Goal: Task Accomplishment & Management: Use online tool/utility

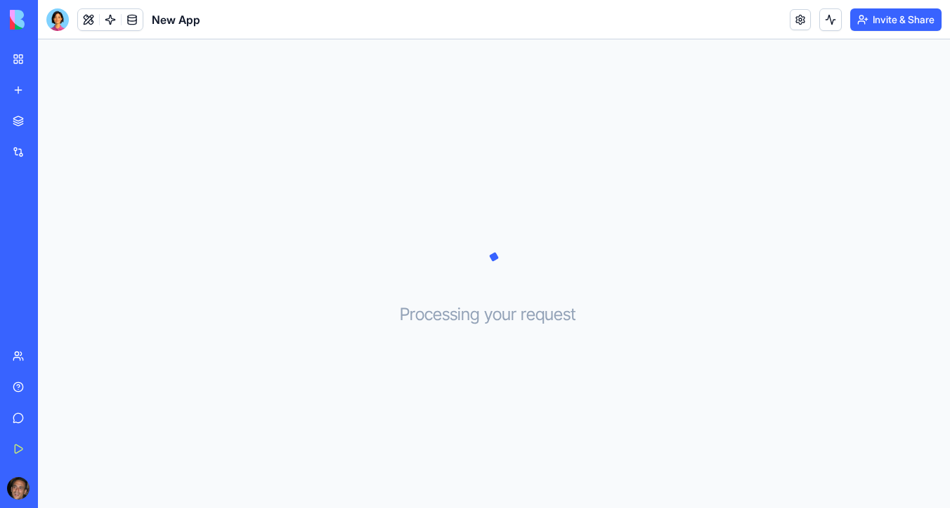
click at [39, 56] on div "My Workspace" at bounding box center [43, 59] width 18 height 14
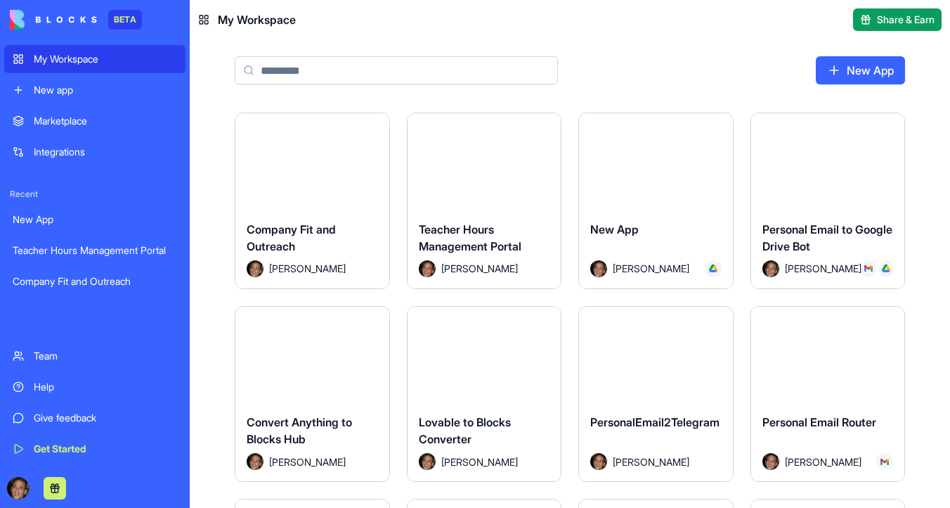
click at [330, 152] on button "Launch" at bounding box center [311, 161] width 105 height 28
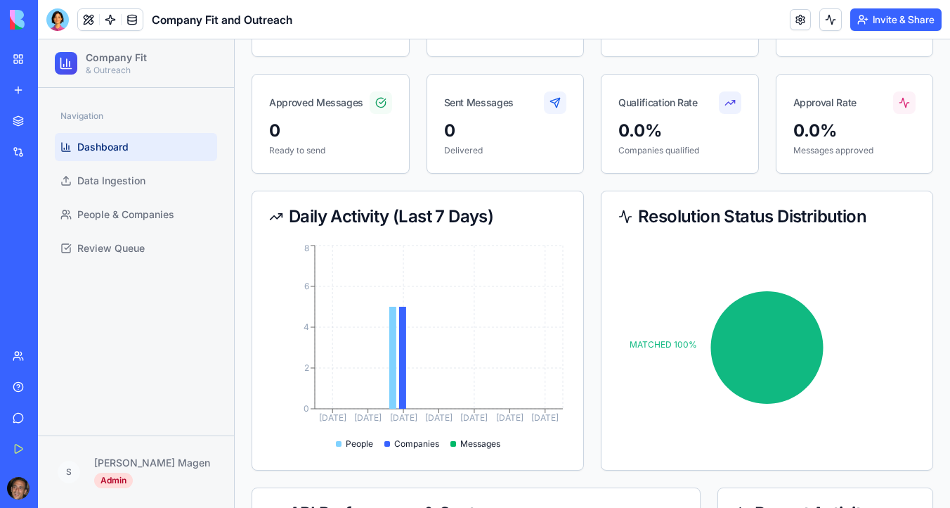
scroll to position [198, 0]
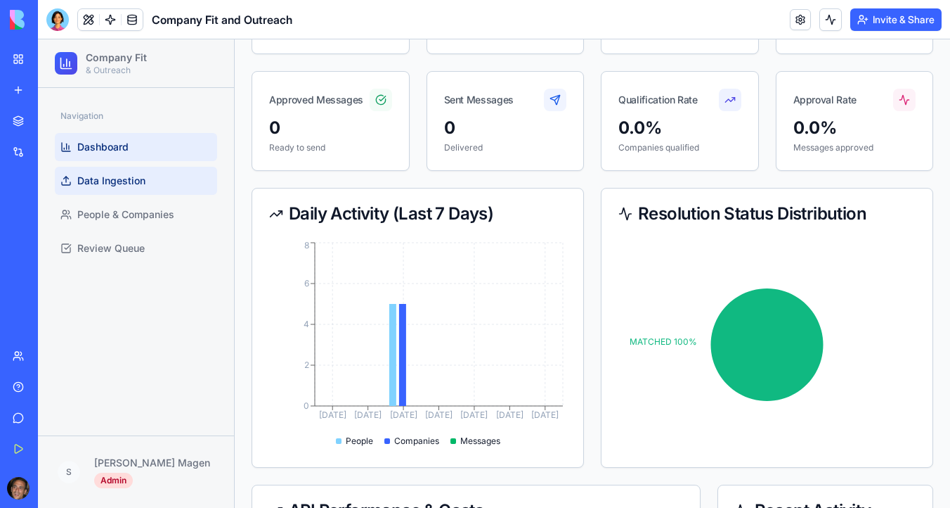
click at [138, 183] on span "Data Ingestion" at bounding box center [111, 181] width 68 height 14
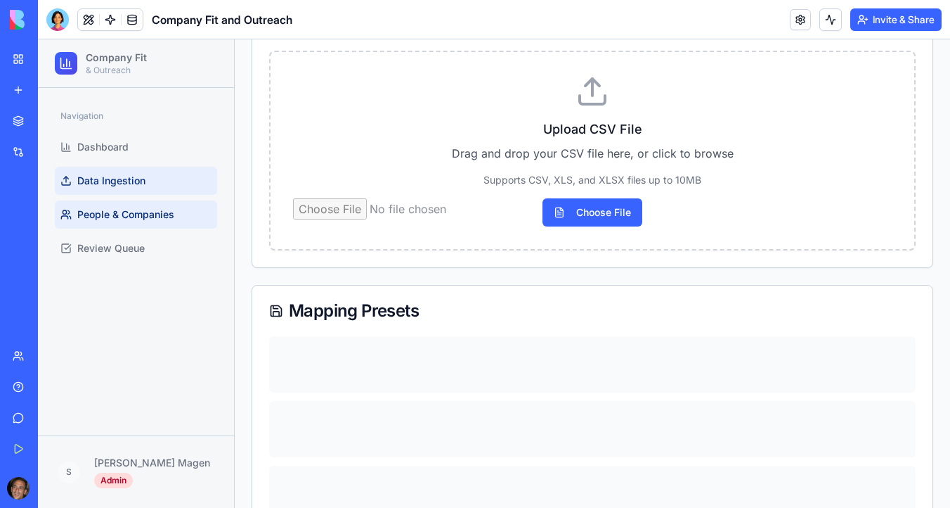
click at [143, 211] on span "People & Companies" at bounding box center [125, 214] width 97 height 14
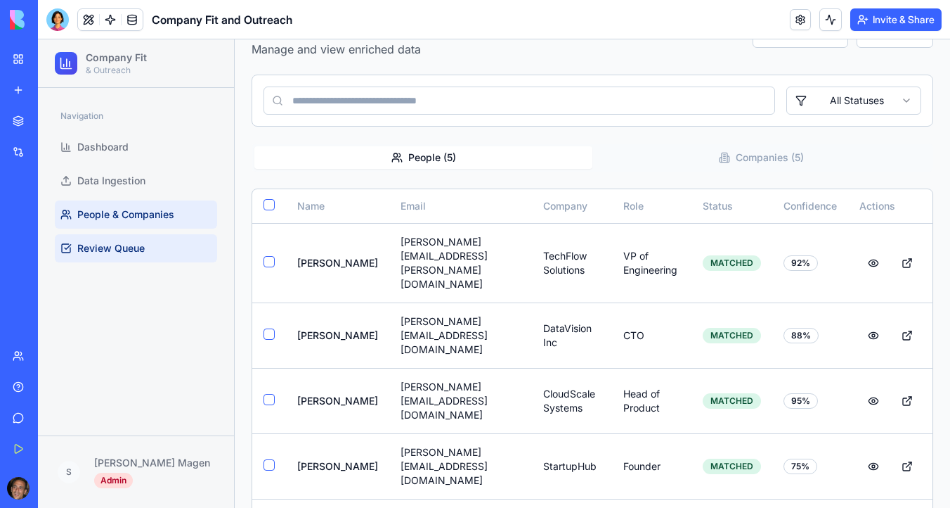
click at [138, 247] on span "Review Queue" at bounding box center [110, 248] width 67 height 14
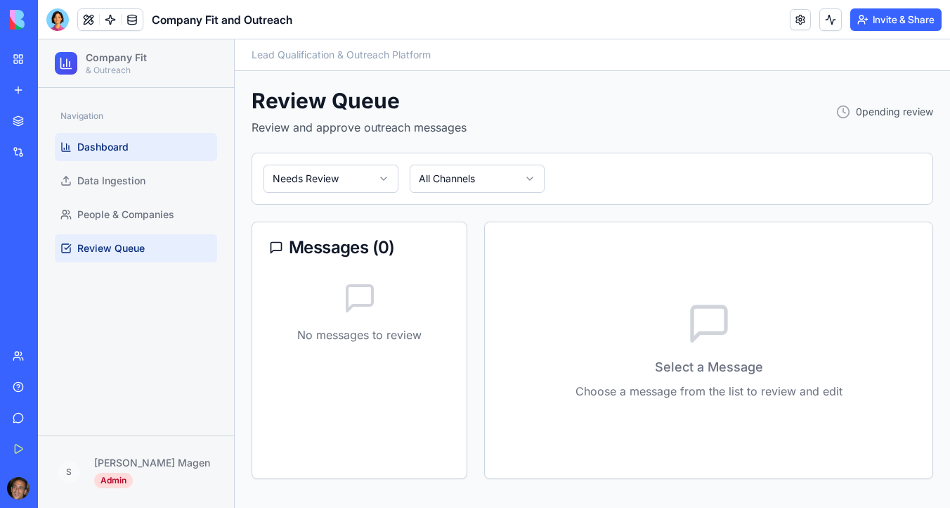
click at [134, 145] on link "Dashboard" at bounding box center [136, 147] width 162 height 28
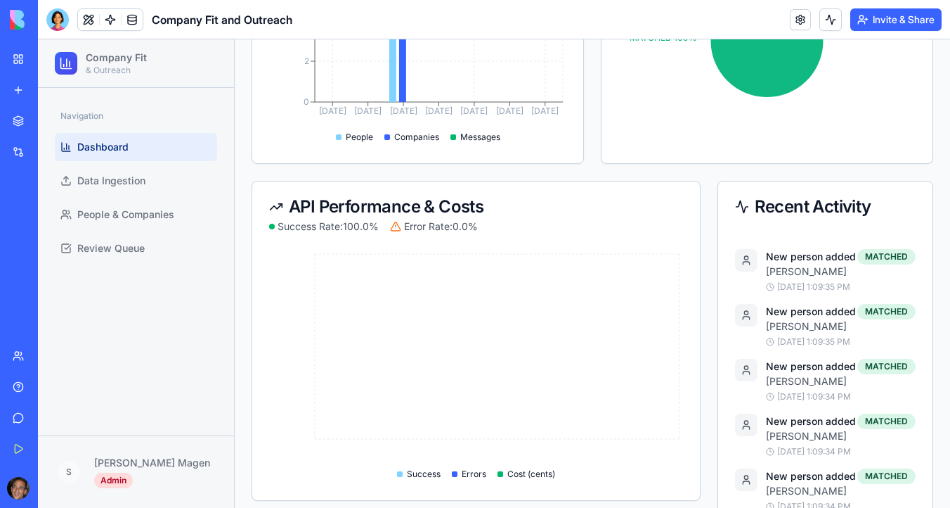
scroll to position [525, 0]
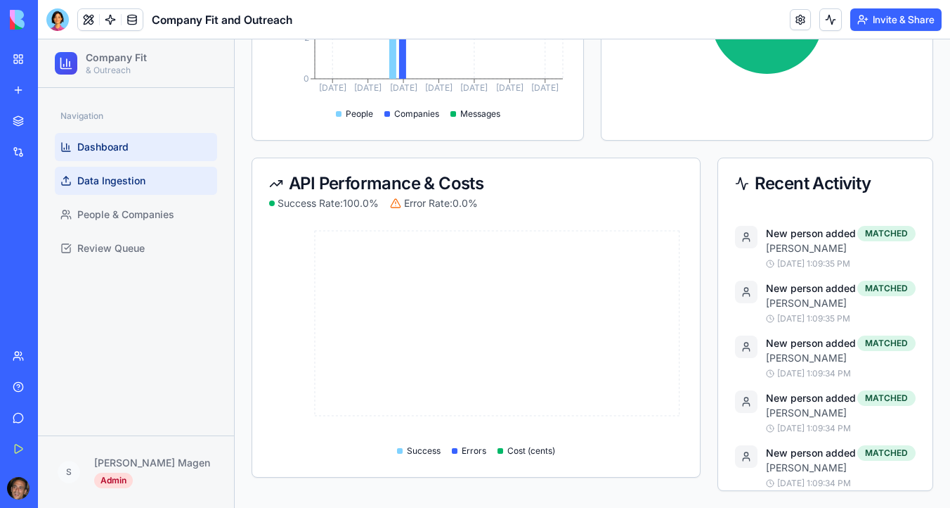
click at [186, 179] on link "Data Ingestion" at bounding box center [136, 181] width 162 height 28
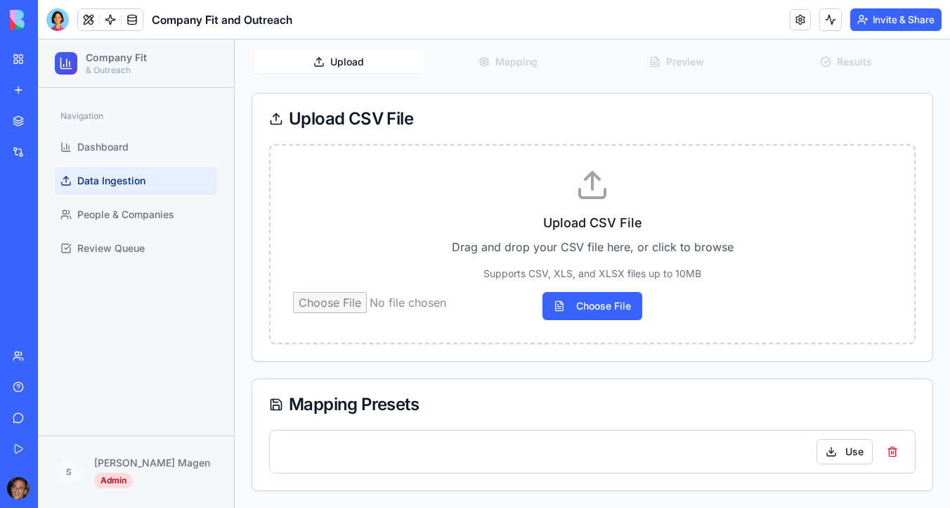
scroll to position [105, 0]
click at [587, 308] on input "Choose File" at bounding box center [592, 306] width 599 height 28
type input "**********"
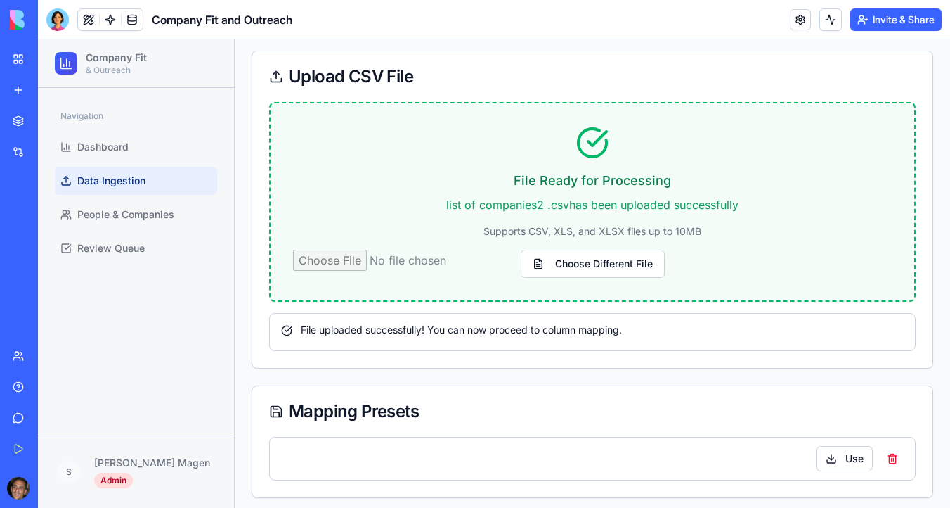
scroll to position [209, 0]
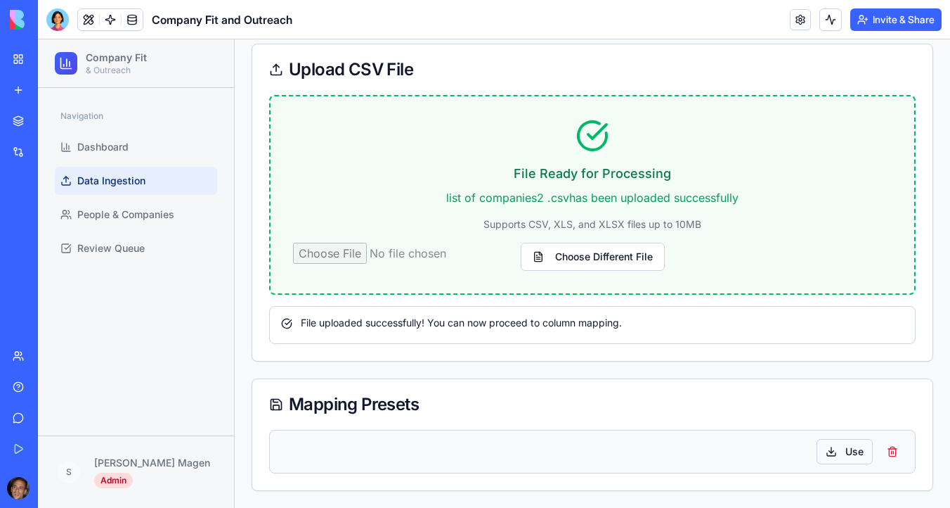
click at [853, 448] on button "Use" at bounding box center [845, 451] width 56 height 25
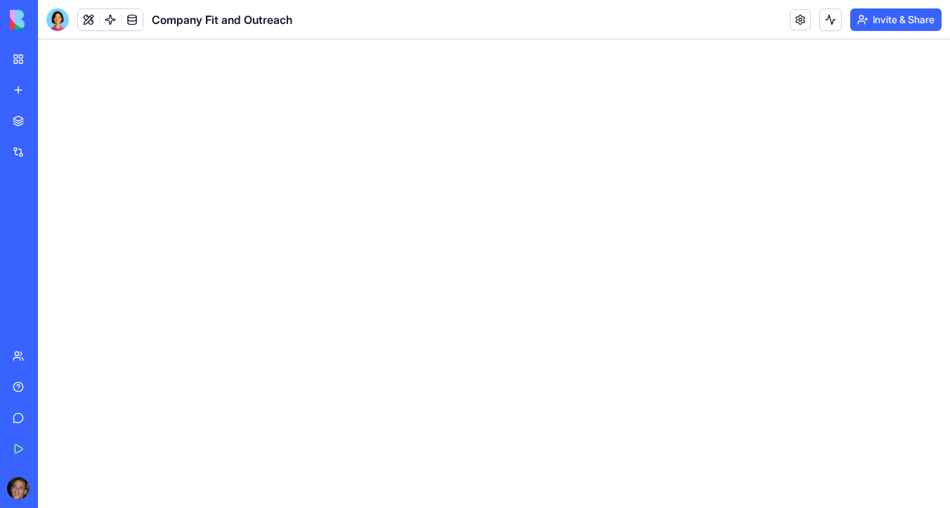
scroll to position [0, 0]
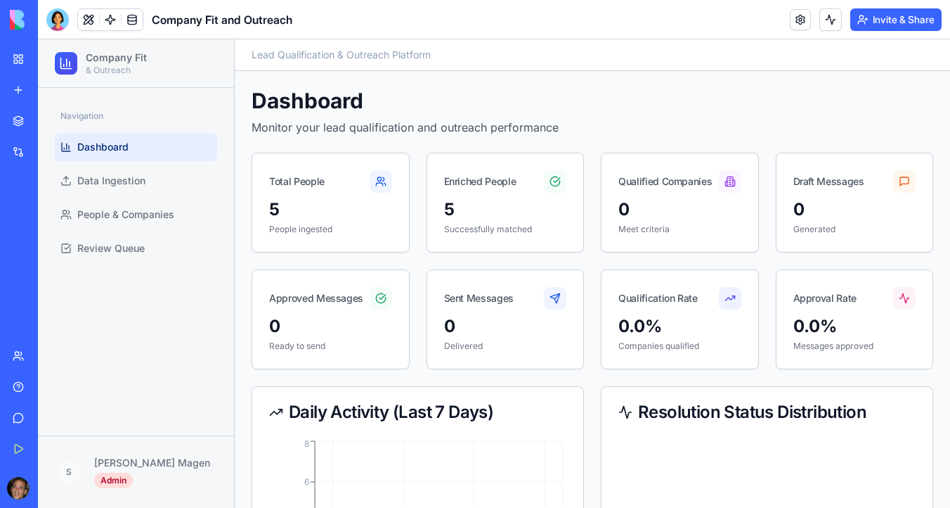
scroll to position [525, 0]
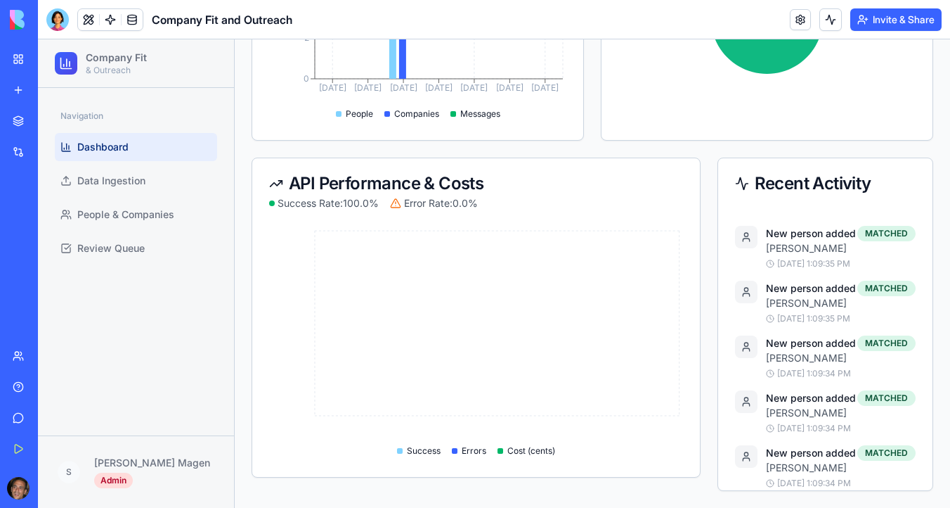
click at [159, 142] on link "Dashboard" at bounding box center [136, 147] width 162 height 28
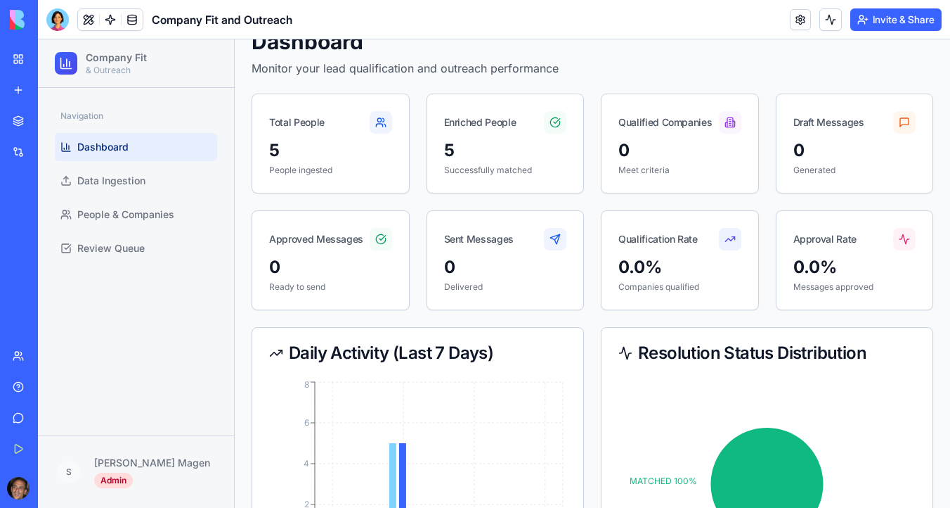
scroll to position [0, 0]
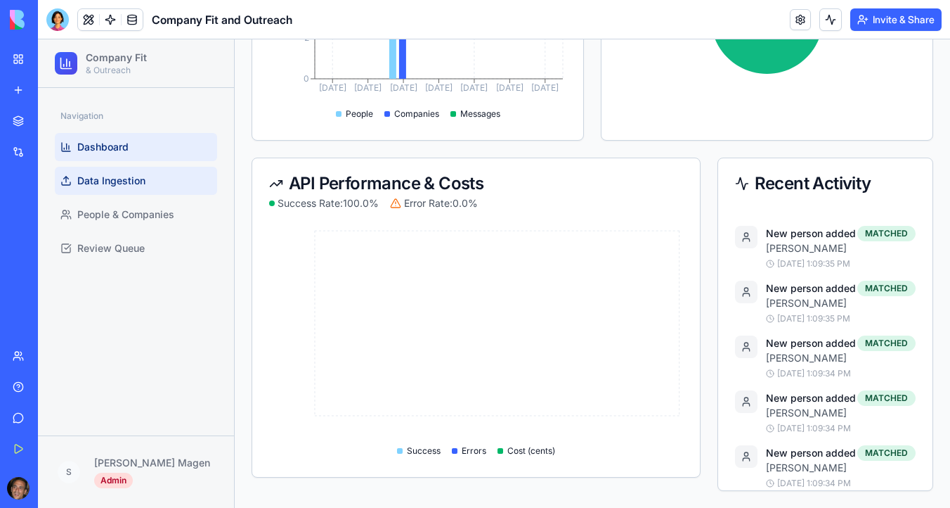
click at [130, 185] on span "Data Ingestion" at bounding box center [111, 181] width 68 height 14
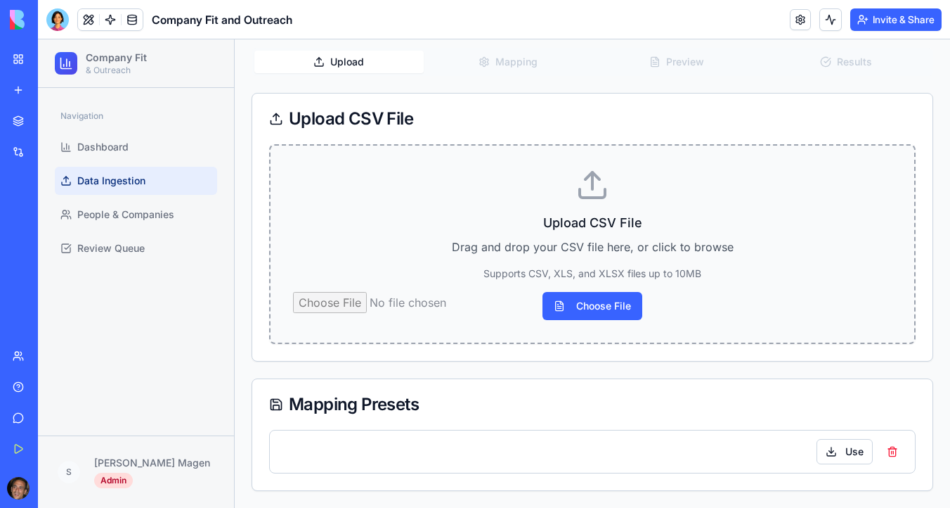
click at [590, 304] on input "Choose File" at bounding box center [592, 306] width 599 height 28
type input "**********"
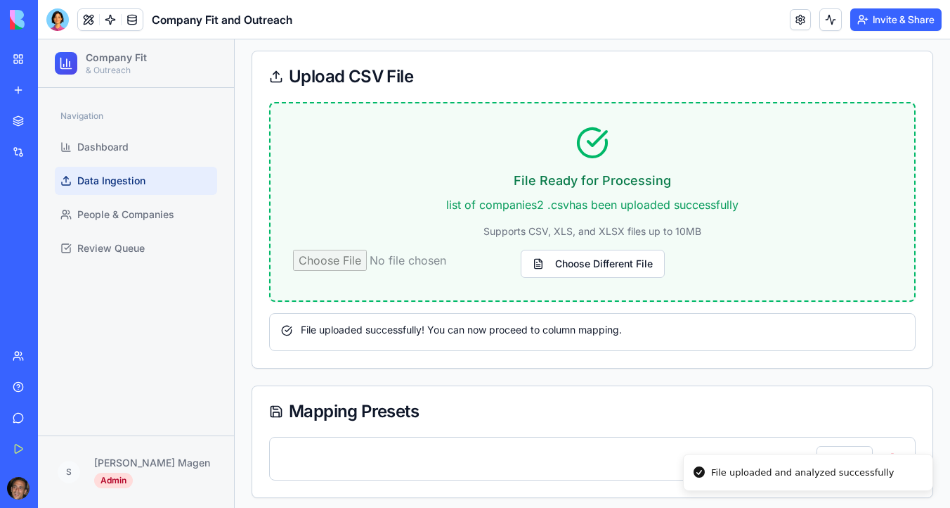
scroll to position [209, 0]
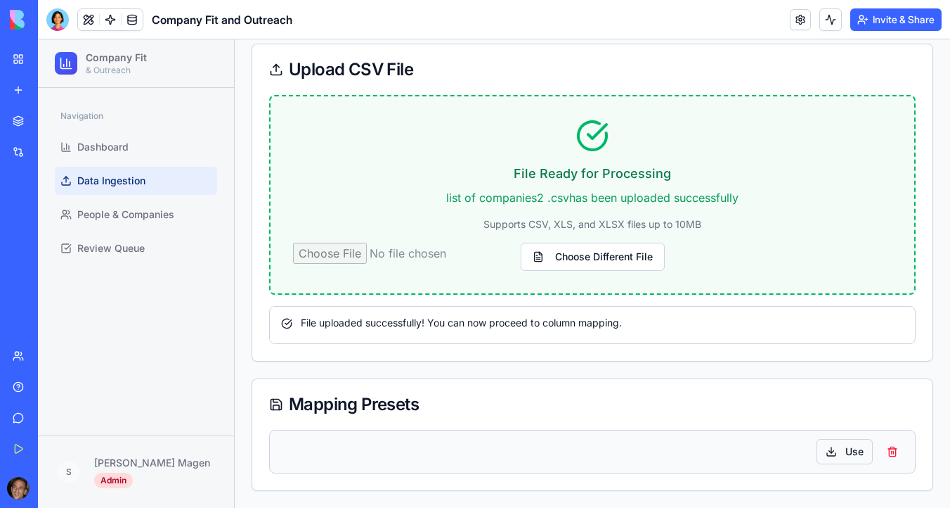
click at [854, 452] on button "Use" at bounding box center [845, 451] width 56 height 25
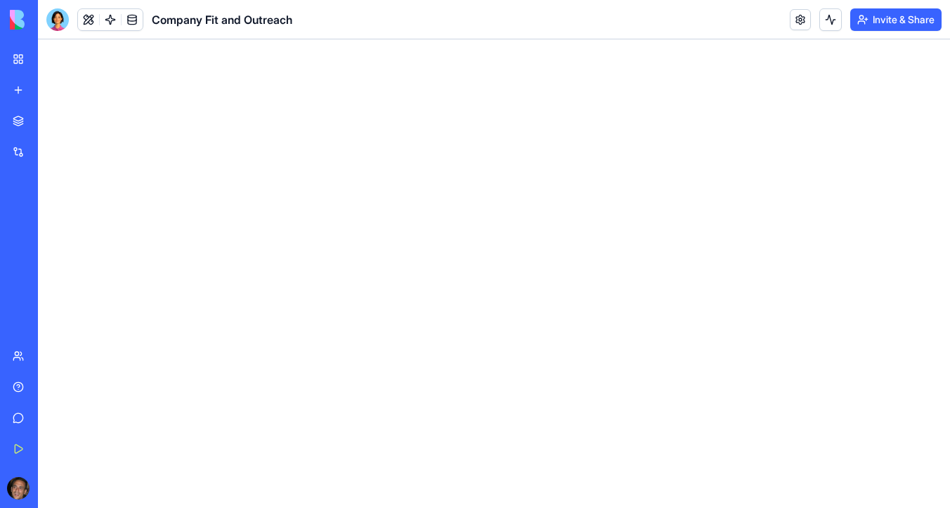
scroll to position [525, 0]
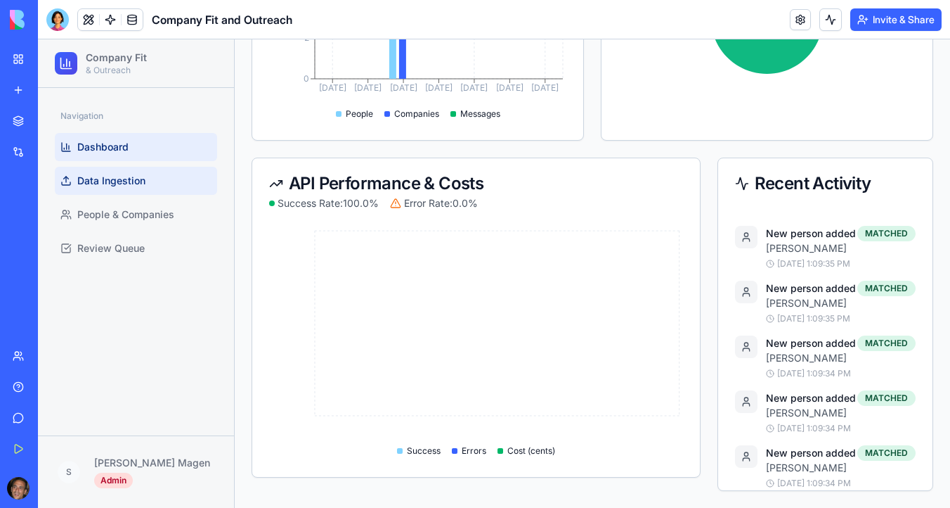
click at [84, 181] on span "Data Ingestion" at bounding box center [111, 181] width 68 height 14
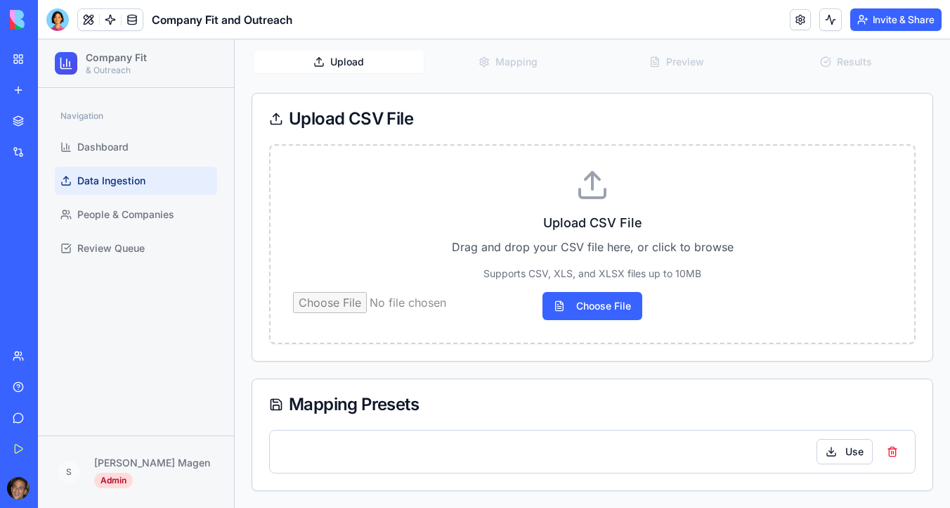
scroll to position [105, 0]
click at [596, 303] on input "Choose File" at bounding box center [592, 306] width 599 height 28
type input "**********"
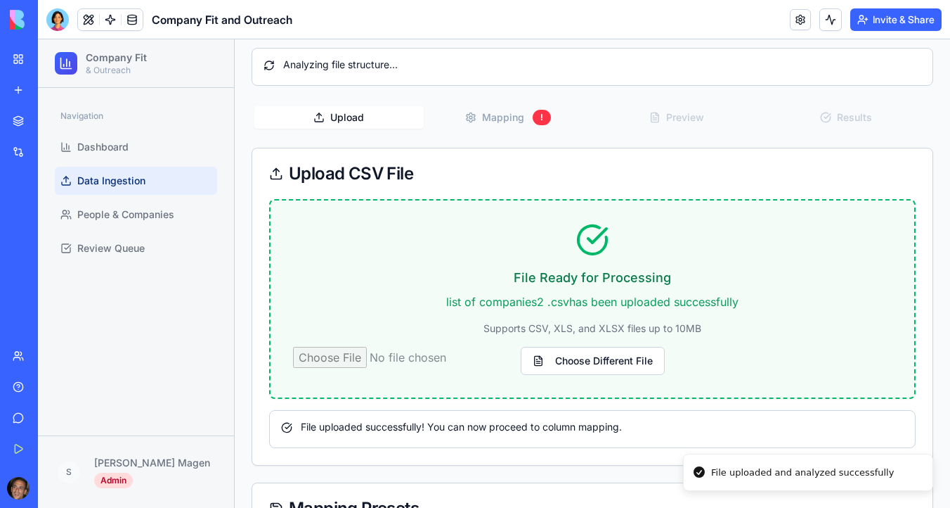
click at [56, 26] on div at bounding box center [57, 19] width 22 height 22
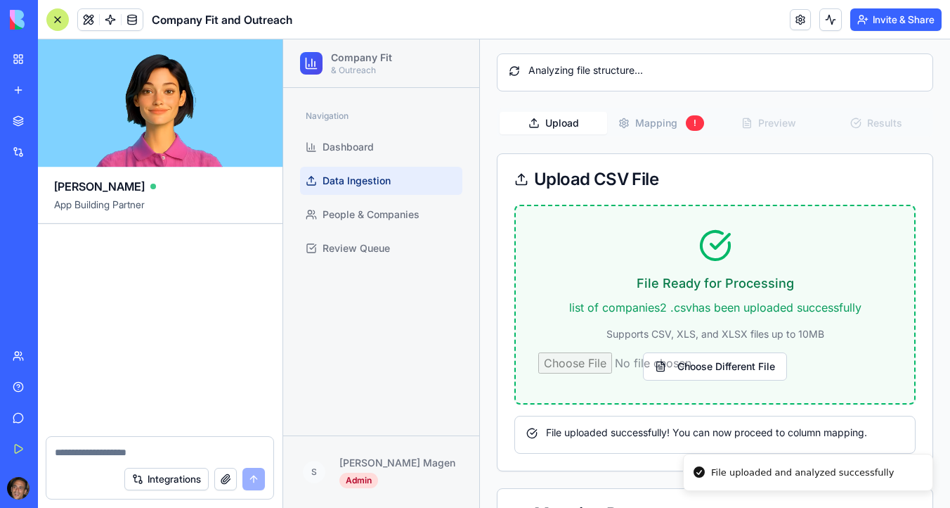
scroll to position [0, 0]
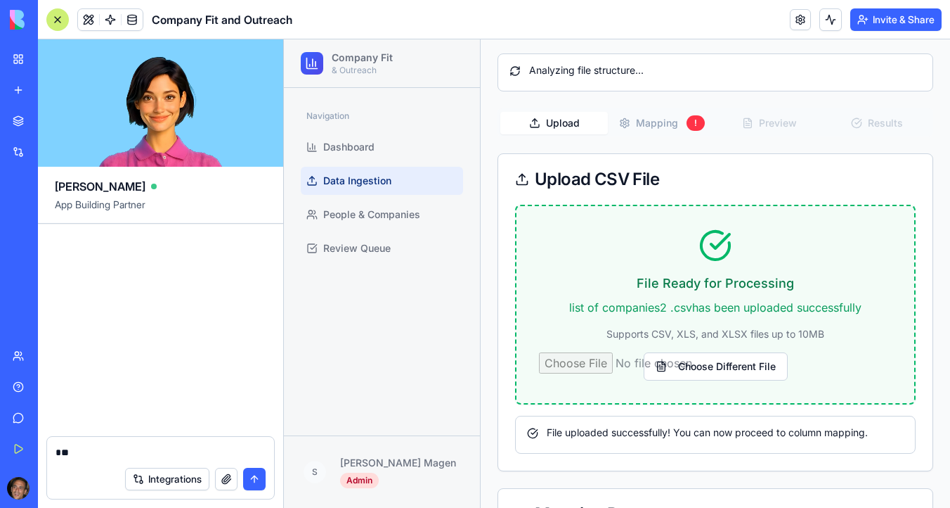
type textarea "*"
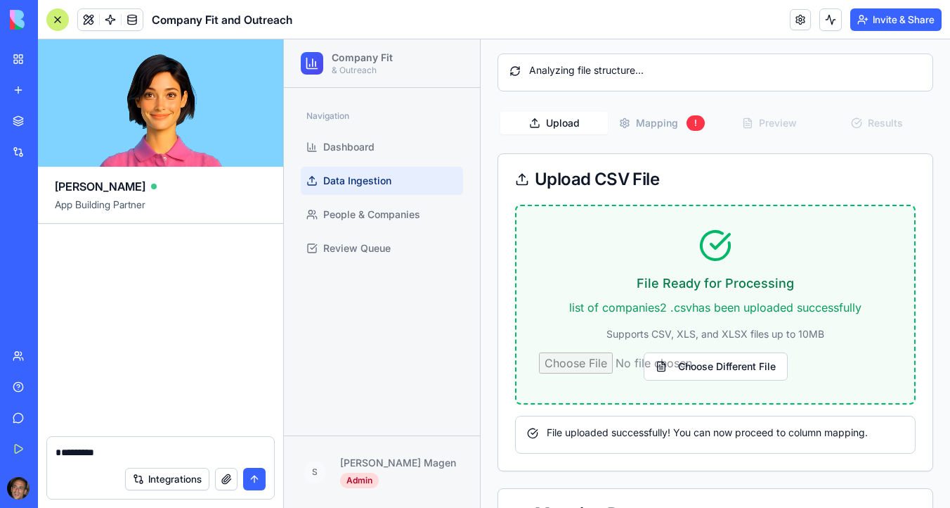
click at [228, 473] on button "button" at bounding box center [226, 478] width 22 height 22
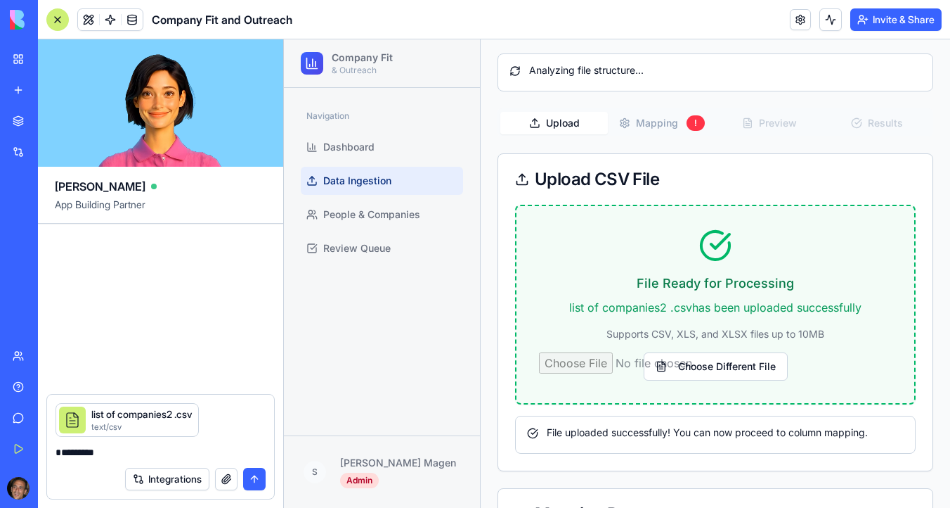
click at [151, 451] on textarea "********" at bounding box center [161, 452] width 210 height 14
type textarea "**********"
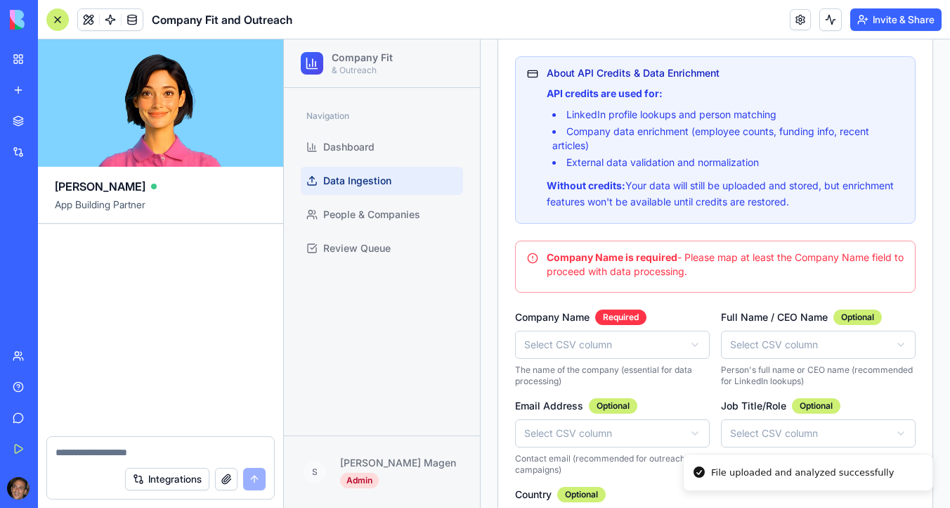
scroll to position [248, 0]
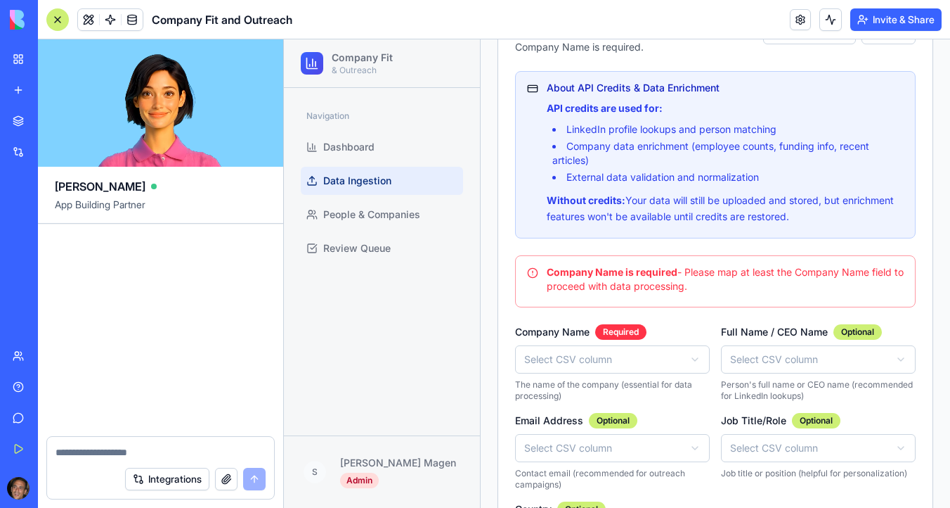
drag, startPoint x: 702, startPoint y: 287, endPoint x: 539, endPoint y: 271, distance: 163.9
click at [538, 270] on div "Company Name is required - Please map at least the Company Name field to procee…" at bounding box center [715, 279] width 377 height 28
click at [571, 366] on html "Company Fit & Outreach Navigation Dashboard Data Ingestion People & Companies R…" at bounding box center [617, 351] width 666 height 1120
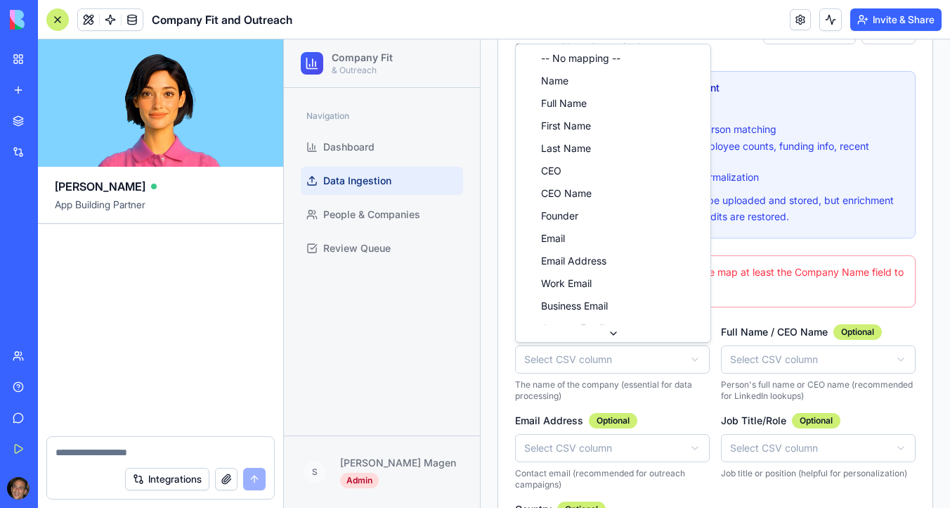
click at [600, 350] on html "Company Fit & Outreach Navigation Dashboard Data Ingestion People & Companies R…" at bounding box center [617, 351] width 666 height 1120
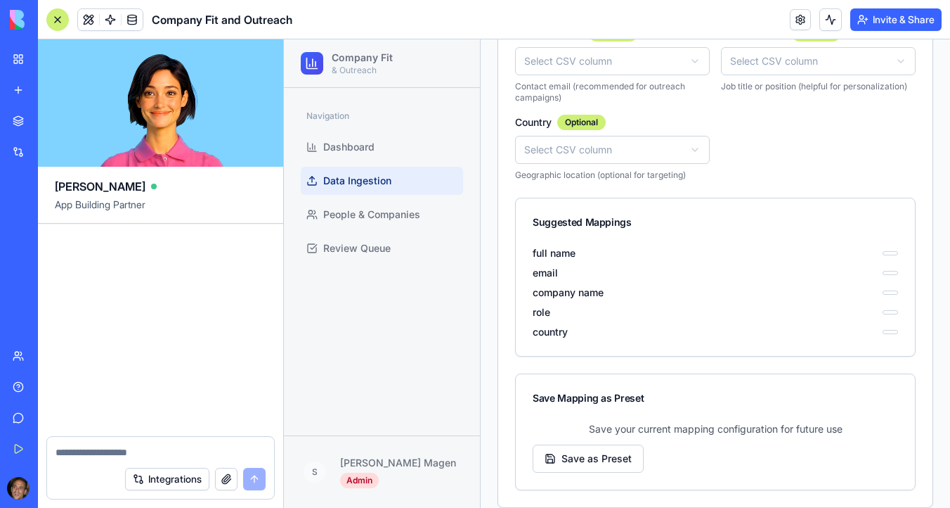
scroll to position [583, 0]
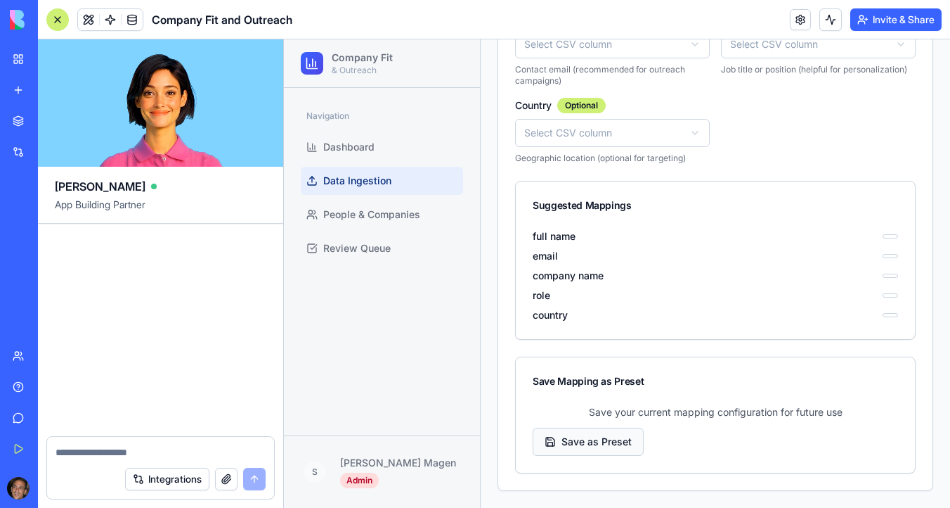
click at [576, 448] on button "Save as Preset" at bounding box center [588, 441] width 111 height 28
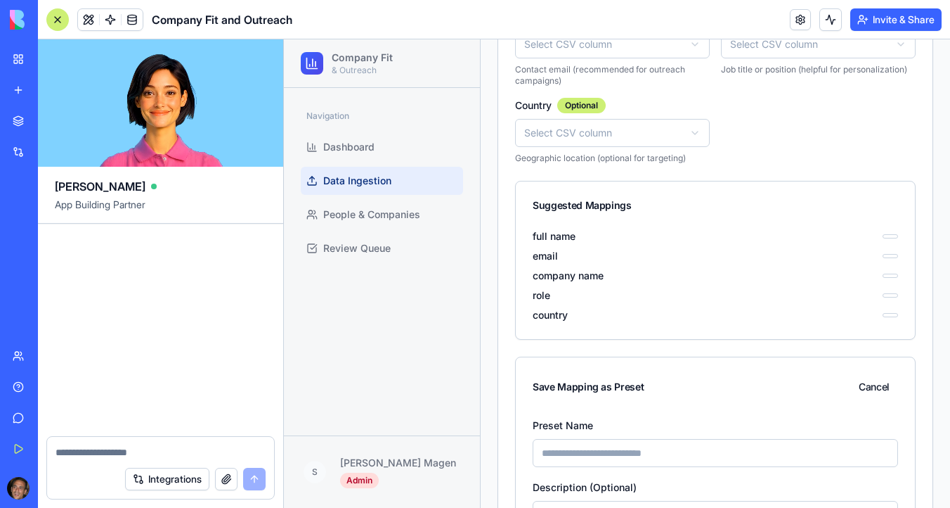
scroll to position [723, 0]
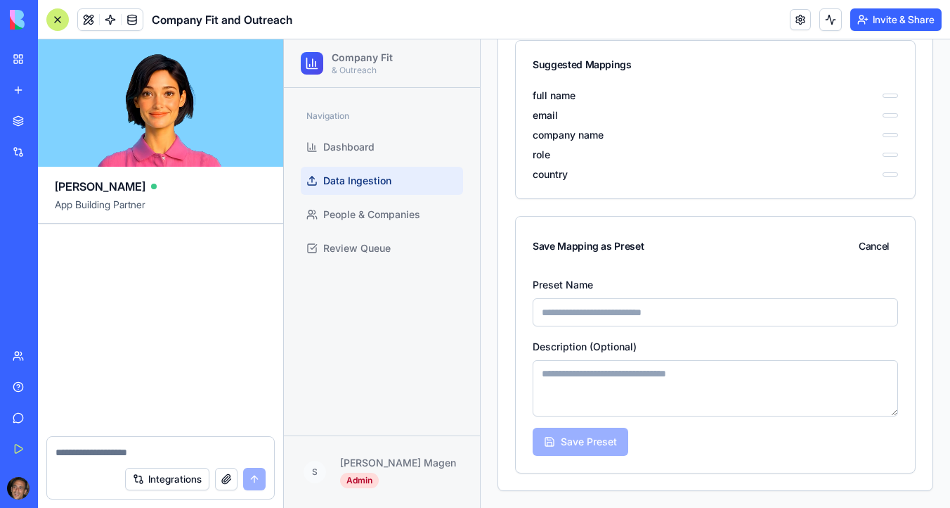
click at [436, 179] on link "Data Ingestion" at bounding box center [382, 181] width 162 height 28
click at [435, 176] on link "Data Ingestion" at bounding box center [382, 181] width 162 height 28
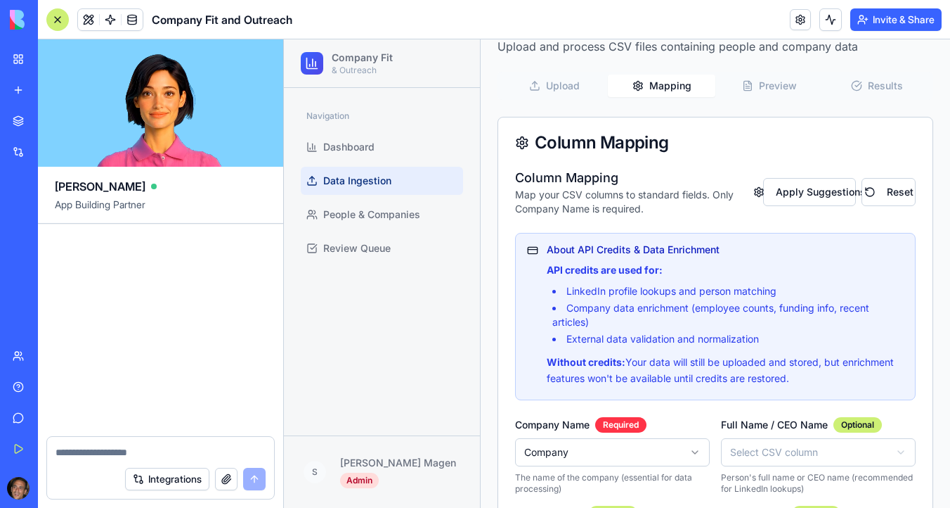
scroll to position [0, 0]
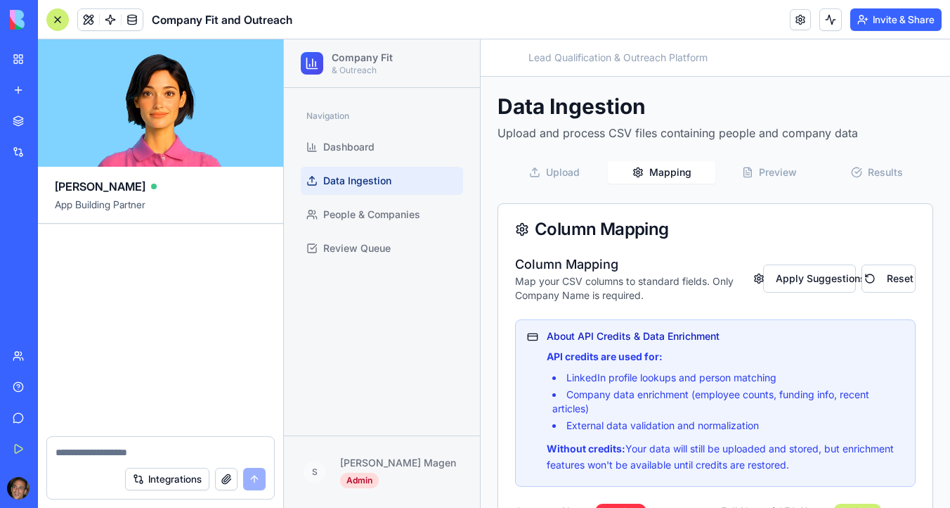
click at [561, 172] on button "Upload" at bounding box center [554, 172] width 108 height 22
click at [671, 170] on button "Mapping" at bounding box center [662, 172] width 108 height 22
click at [782, 181] on button "Preview" at bounding box center [770, 172] width 108 height 22
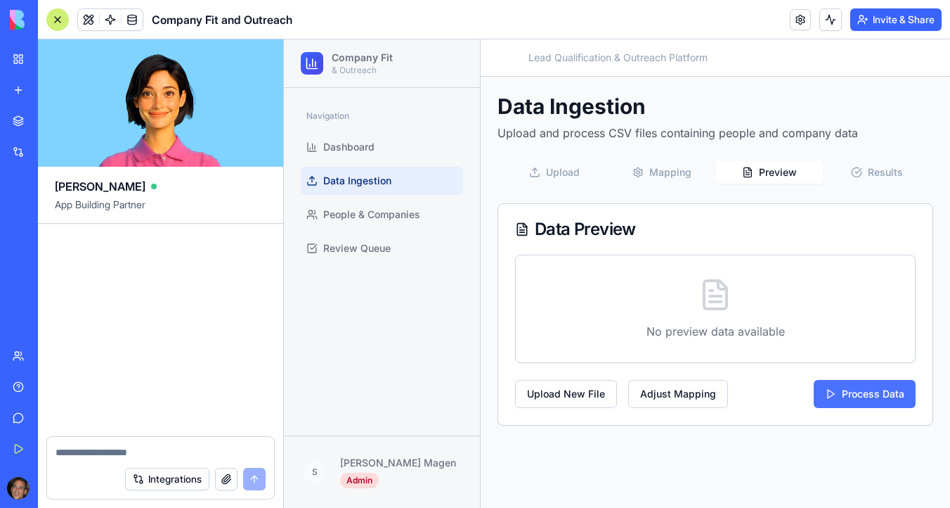
click at [837, 385] on button "Process Data" at bounding box center [865, 394] width 102 height 28
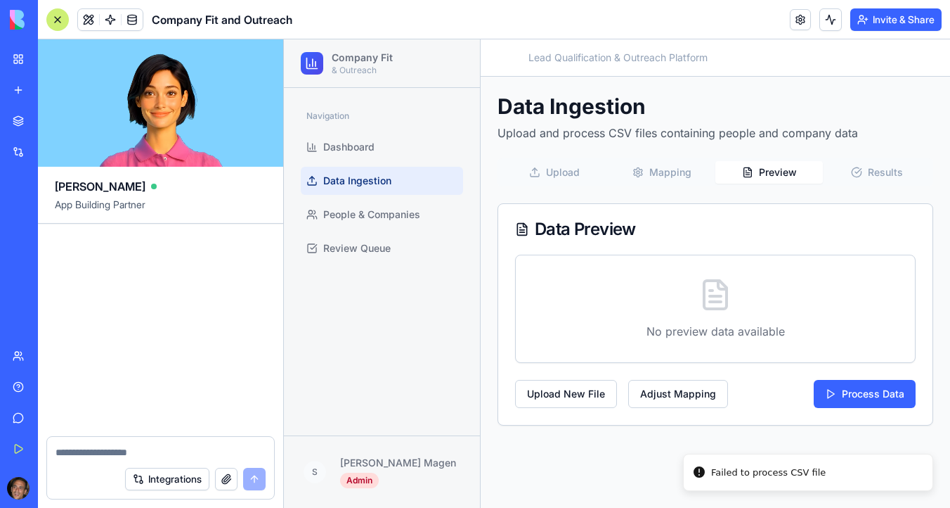
click at [117, 459] on div "Integrations" at bounding box center [160, 478] width 227 height 39
click at [110, 449] on textarea at bounding box center [161, 452] width 210 height 14
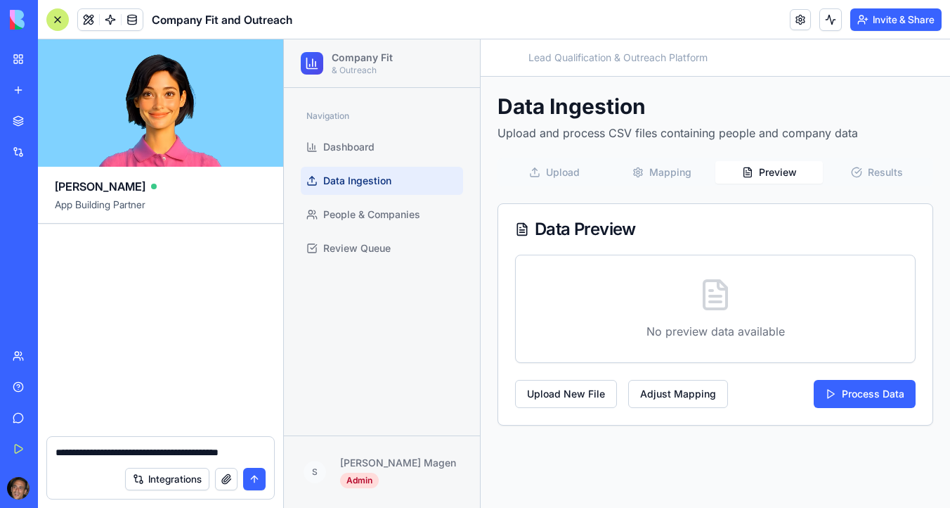
type textarea "**********"
click at [672, 163] on button "Mapping" at bounding box center [662, 172] width 108 height 22
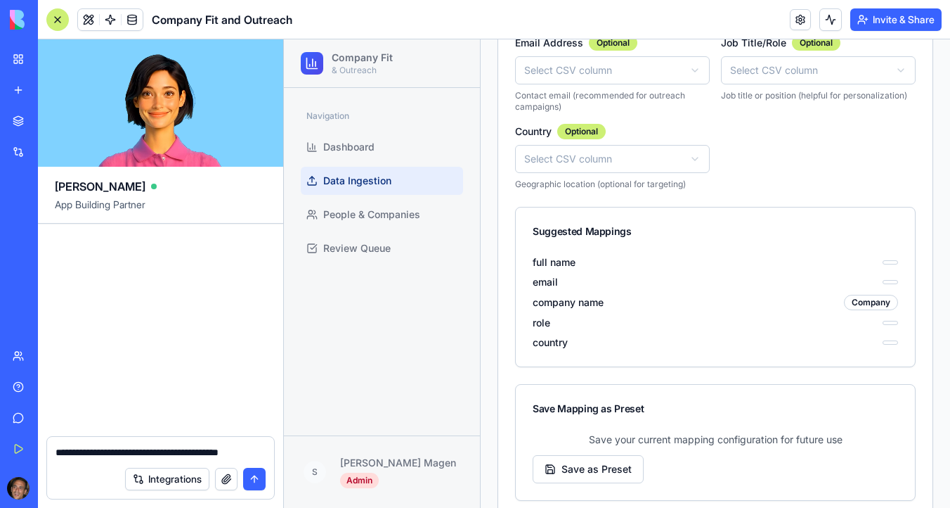
scroll to position [584, 0]
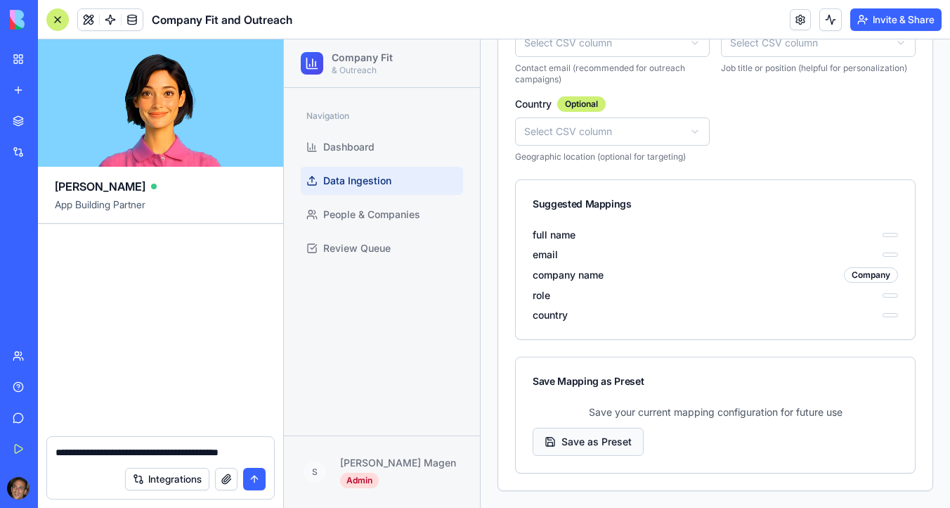
click at [583, 446] on button "Save as Preset" at bounding box center [588, 441] width 111 height 28
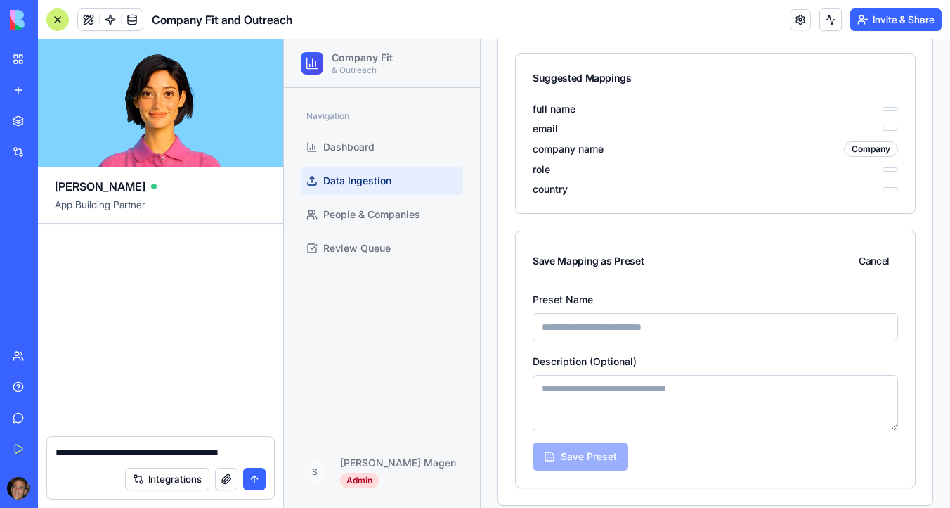
scroll to position [725, 0]
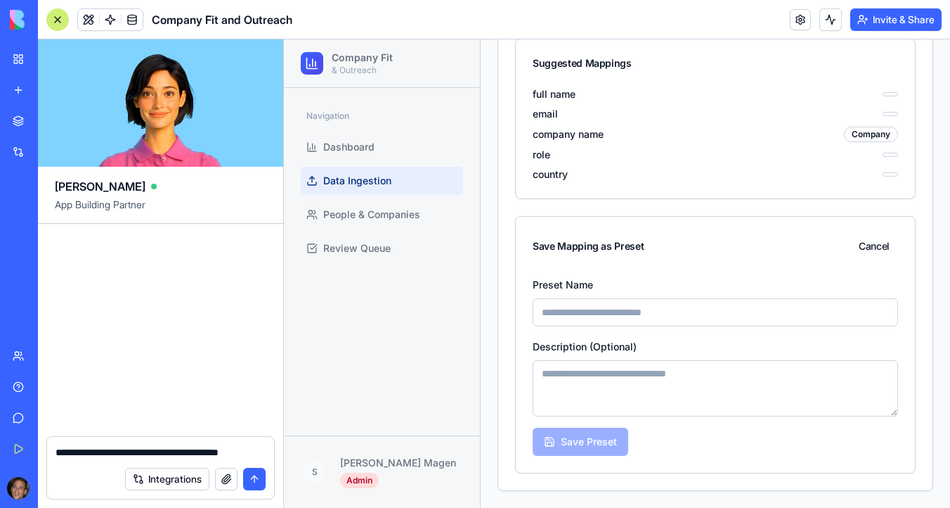
click at [638, 312] on input at bounding box center [716, 312] width 366 height 28
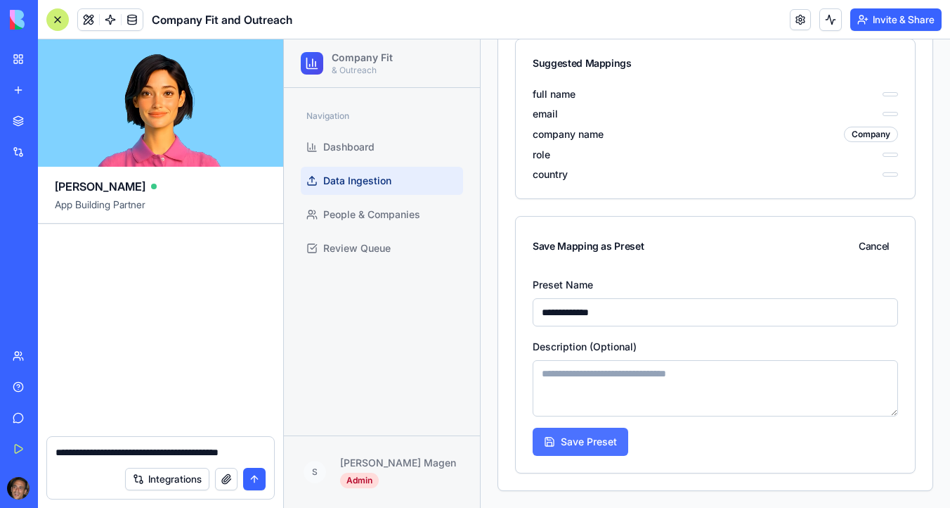
type input "**********"
click at [603, 444] on button "Save Preset" at bounding box center [581, 441] width 96 height 28
click at [596, 434] on button "Save Preset" at bounding box center [581, 441] width 96 height 28
click at [257, 452] on textarea "**********" at bounding box center [161, 452] width 210 height 14
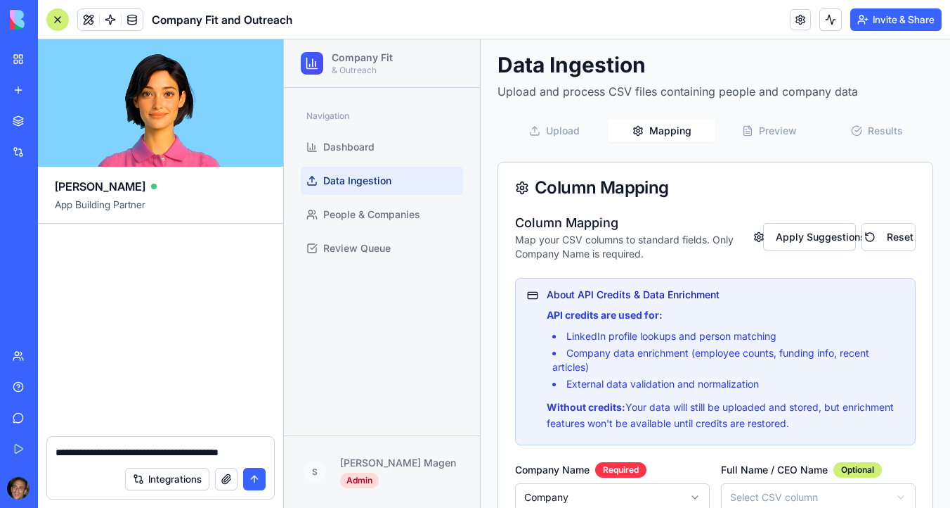
scroll to position [0, 0]
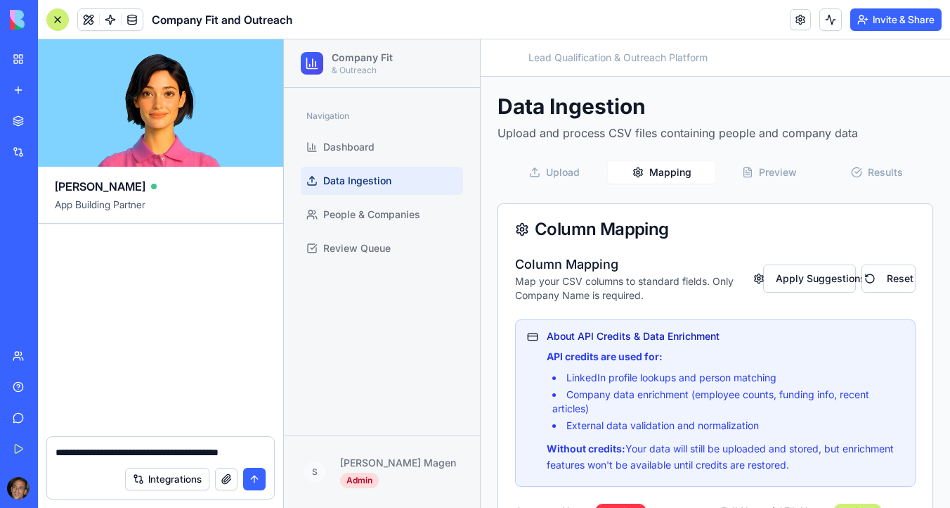
click at [184, 452] on textarea "**********" at bounding box center [161, 452] width 210 height 14
click at [362, 130] on div "Navigation Dashboard Data Ingestion People & Companies Review Queue" at bounding box center [382, 183] width 174 height 169
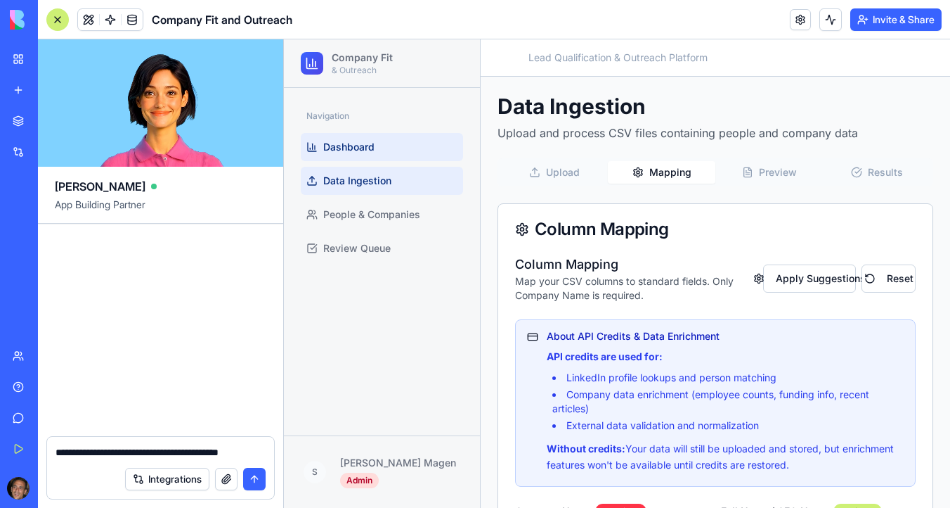
click at [358, 155] on link "Dashboard" at bounding box center [382, 147] width 162 height 28
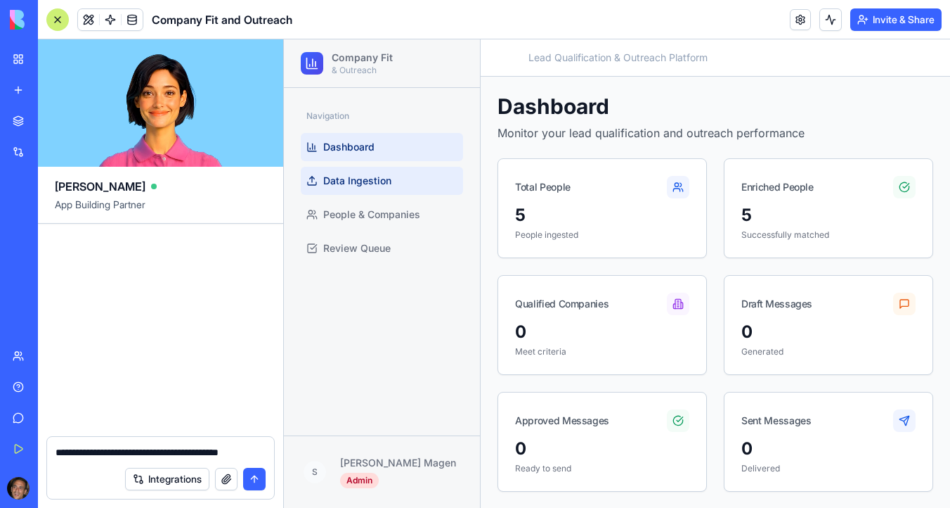
click at [362, 174] on span "Data Ingestion" at bounding box center [357, 181] width 68 height 14
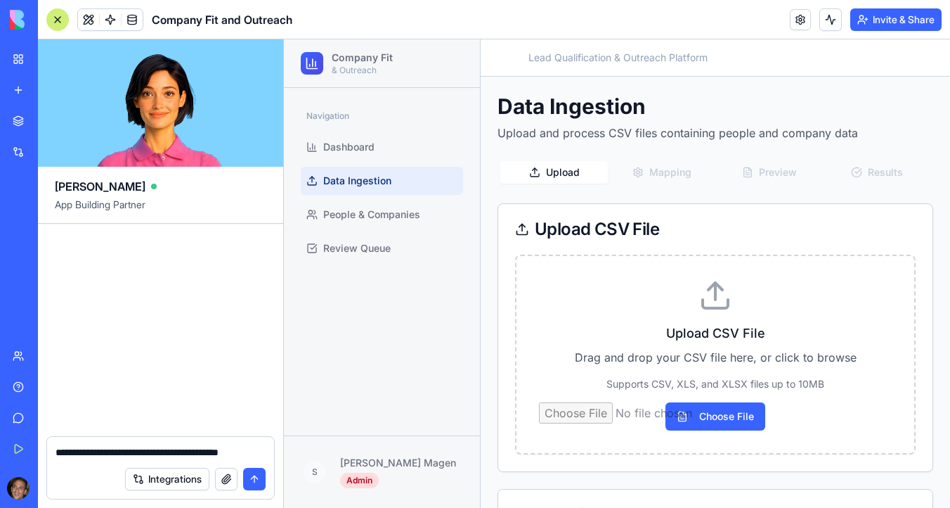
click at [115, 457] on textarea "**********" at bounding box center [161, 452] width 210 height 14
type textarea "**********"
click at [153, 479] on button "Integrations" at bounding box center [167, 478] width 84 height 22
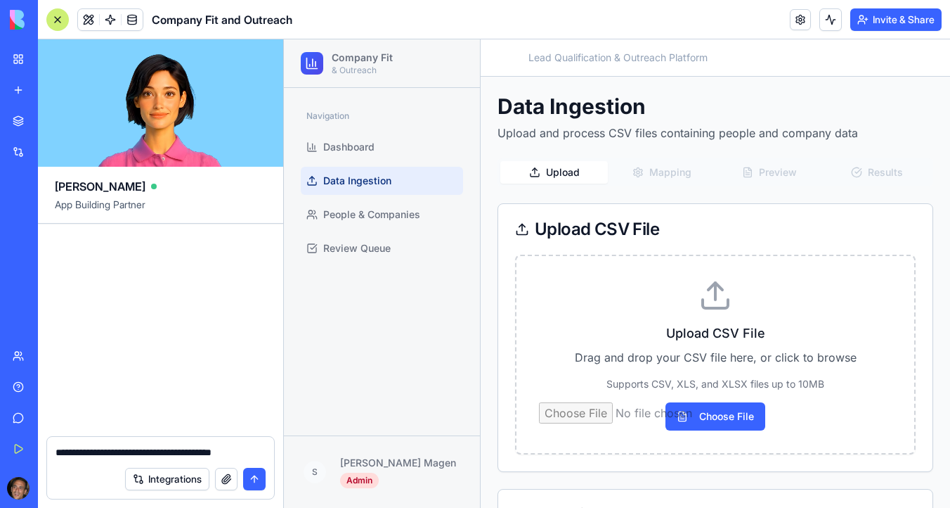
click at [231, 479] on button "button" at bounding box center [226, 478] width 22 height 22
click at [228, 448] on textarea "**********" at bounding box center [161, 452] width 210 height 14
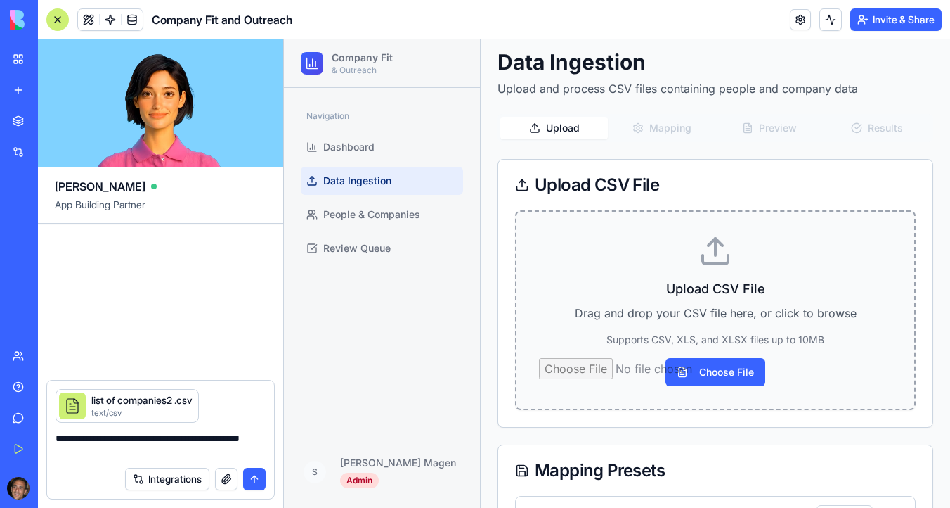
scroll to position [110, 0]
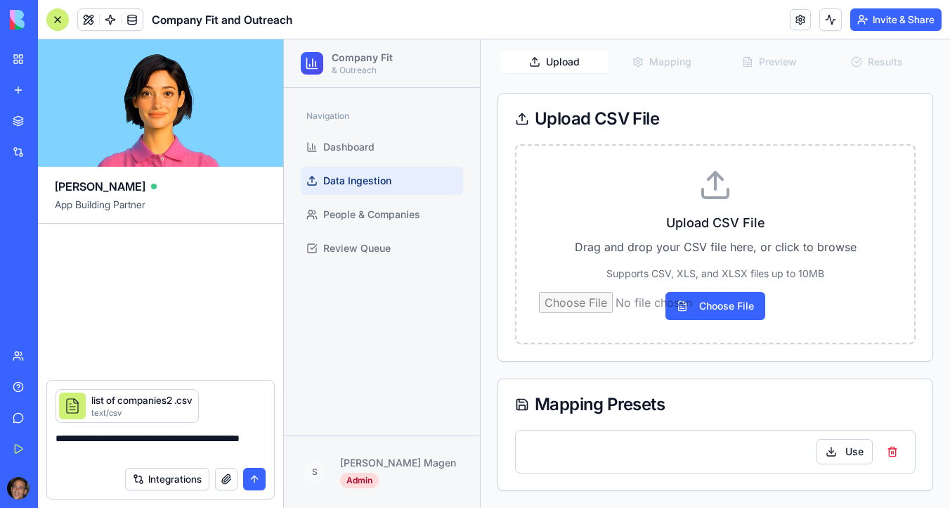
click at [677, 68] on div "Upload Mapping Preview Results" at bounding box center [716, 62] width 436 height 28
click at [664, 63] on div "Upload Mapping Preview Results" at bounding box center [716, 62] width 436 height 28
click at [193, 451] on textarea "**********" at bounding box center [161, 445] width 210 height 28
type textarea "**********"
click at [725, 299] on input "Choose File" at bounding box center [715, 306] width 353 height 28
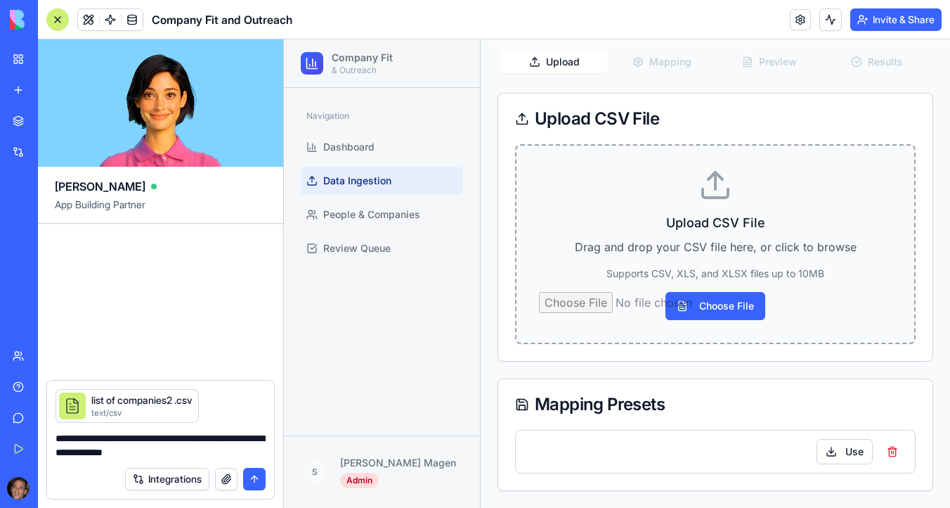
type input "**********"
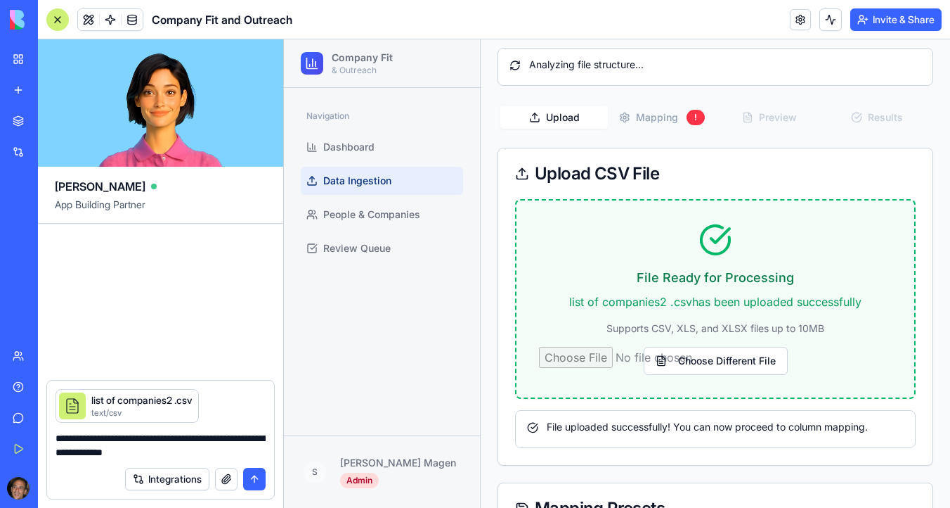
click at [623, 427] on div "File uploaded successfully! You can now proceed to column mapping." at bounding box center [715, 427] width 377 height 14
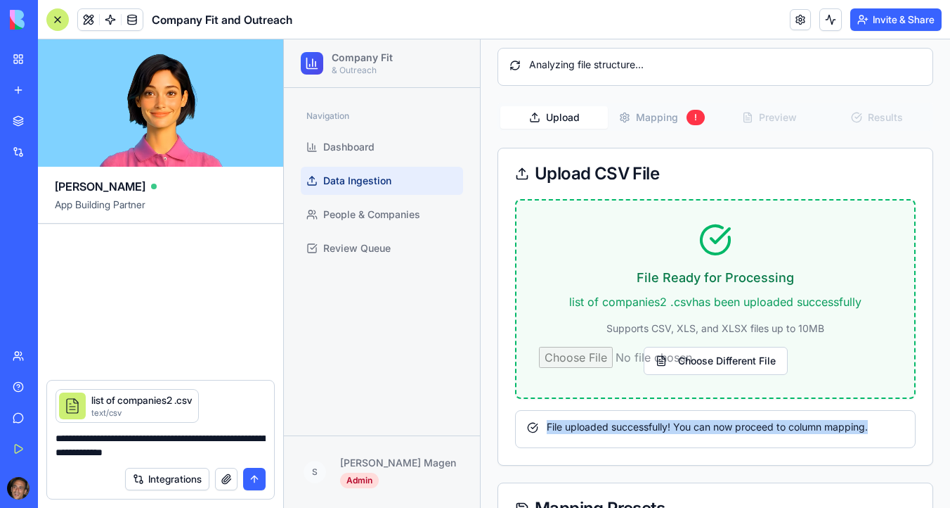
click at [623, 427] on div "File uploaded successfully! You can now proceed to column mapping." at bounding box center [715, 427] width 377 height 14
copy div "File uploaded successfully! You can now proceed to column mapping."
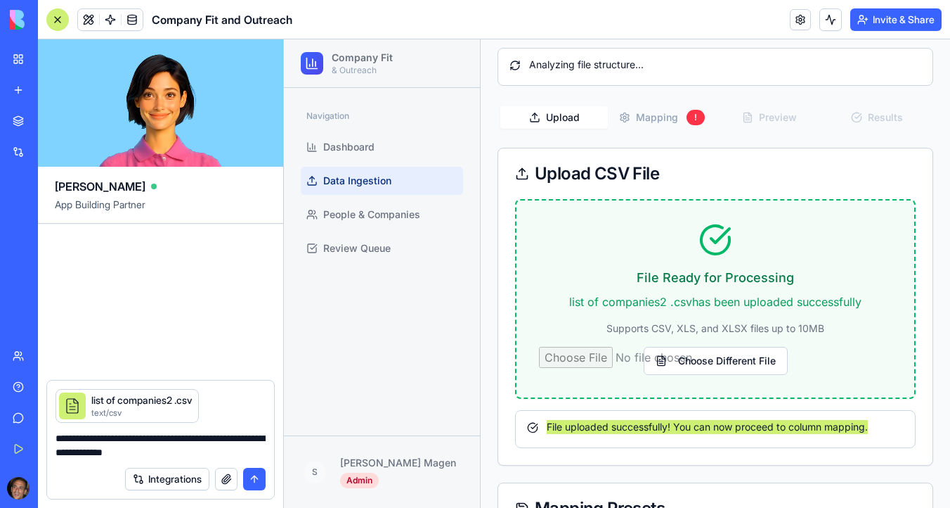
click at [121, 451] on textarea "**********" at bounding box center [161, 445] width 210 height 28
paste textarea "**********"
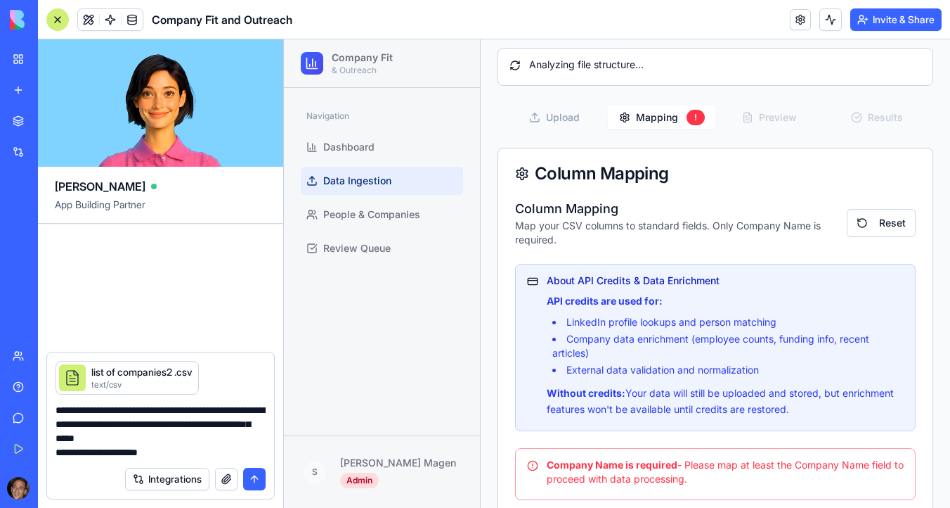
click at [676, 110] on button "Mapping !" at bounding box center [662, 117] width 108 height 24
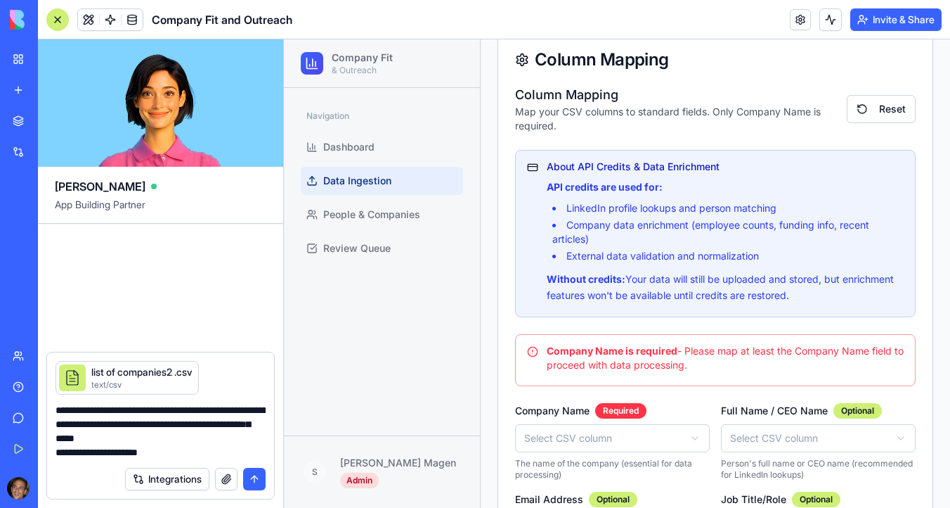
scroll to position [249, 0]
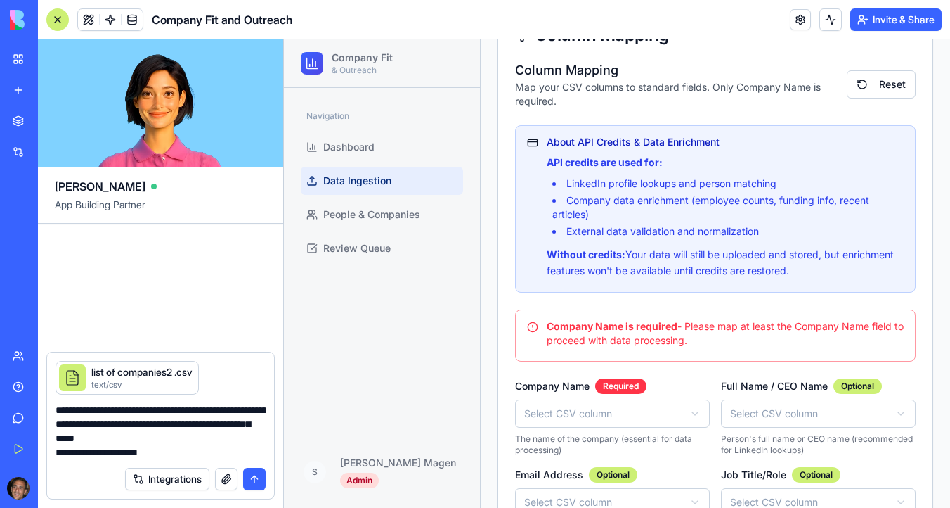
click at [616, 415] on html "Company Fit & Outreach Navigation Dashboard Data Ingestion People & Companies R…" at bounding box center [617, 290] width 666 height 999
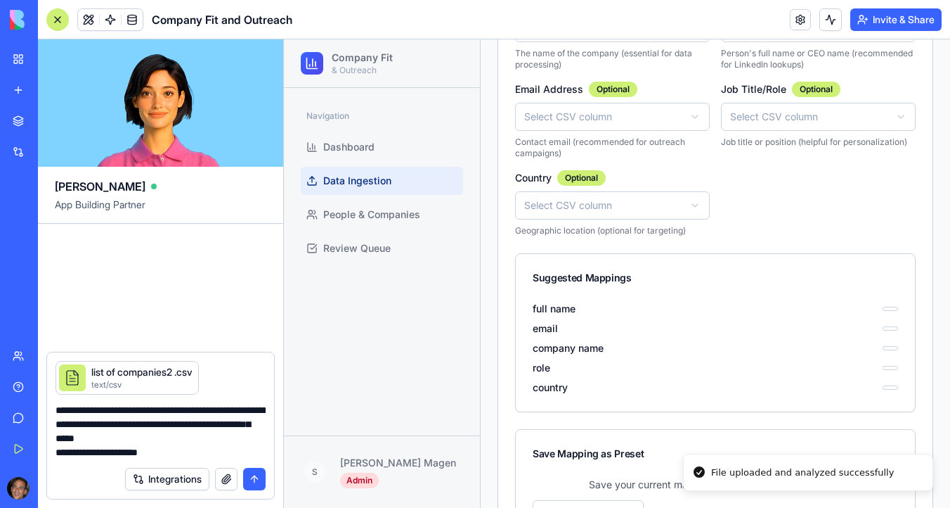
scroll to position [659, 0]
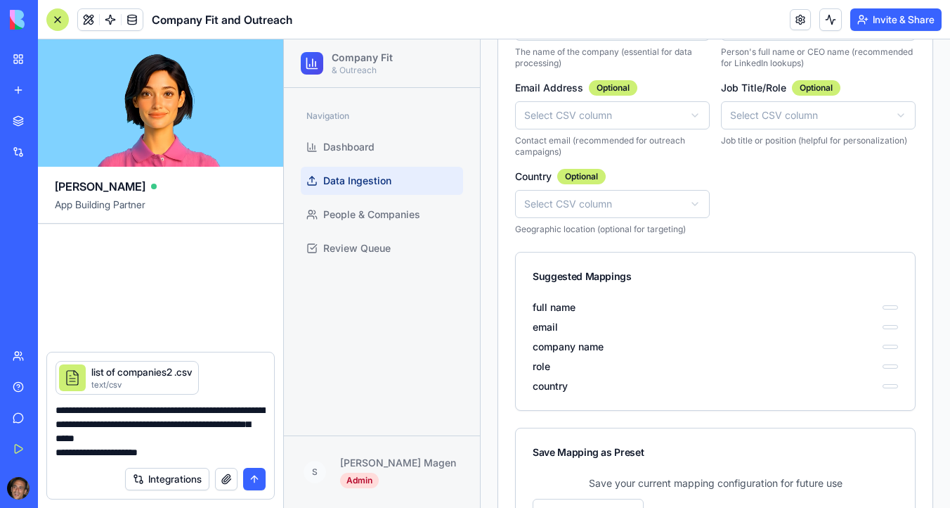
click at [212, 451] on textarea "**********" at bounding box center [161, 431] width 210 height 56
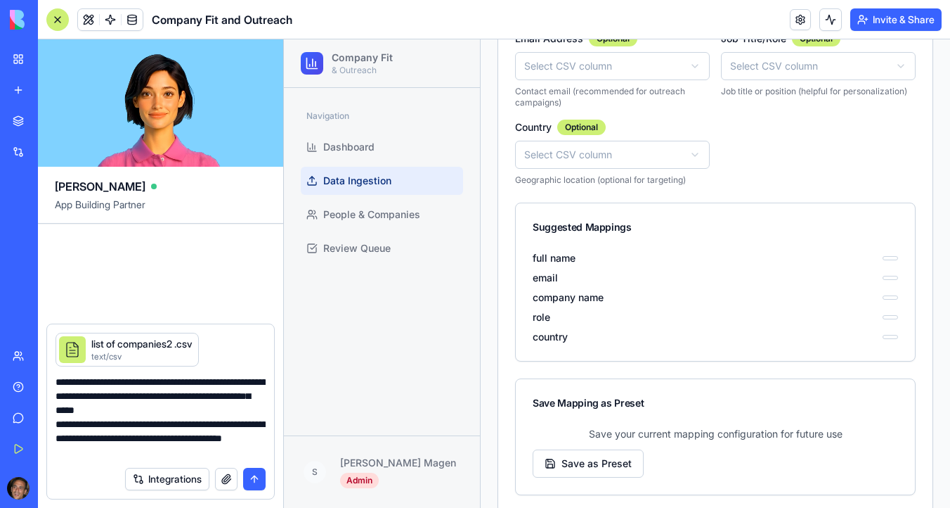
scroll to position [730, 0]
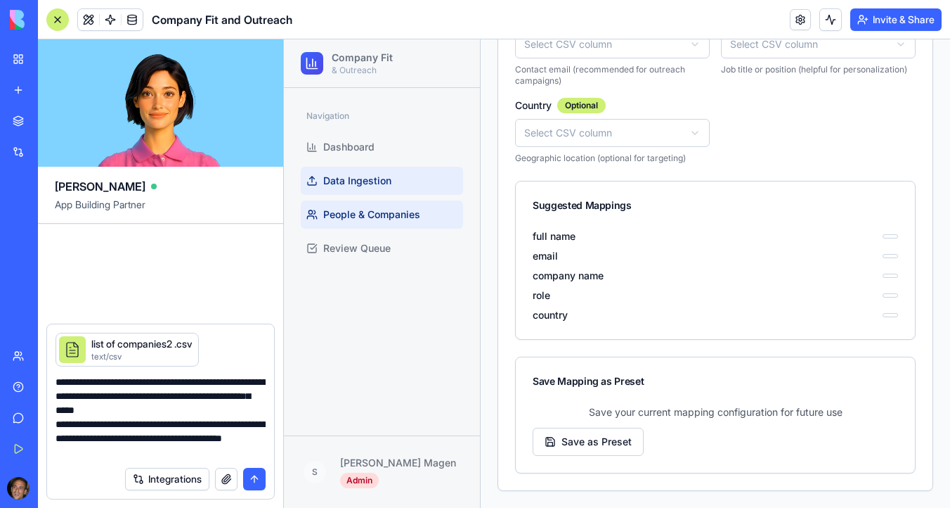
type textarea "**********"
click at [355, 219] on span "People & Companies" at bounding box center [371, 214] width 97 height 14
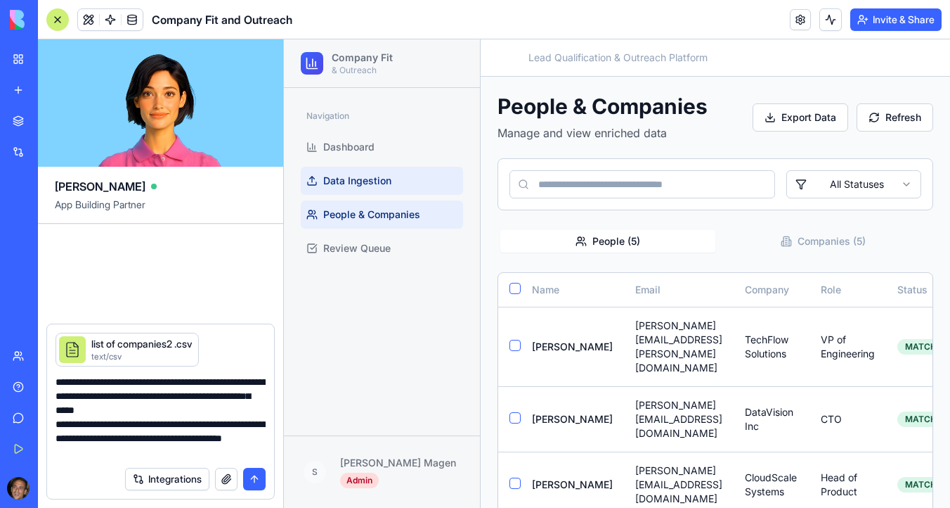
click at [391, 178] on link "Data Ingestion" at bounding box center [382, 181] width 162 height 28
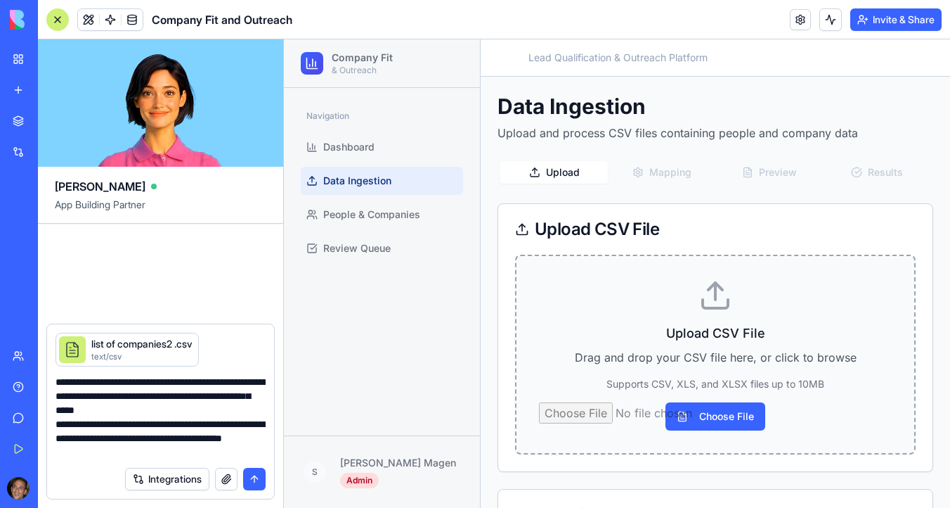
scroll to position [110, 0]
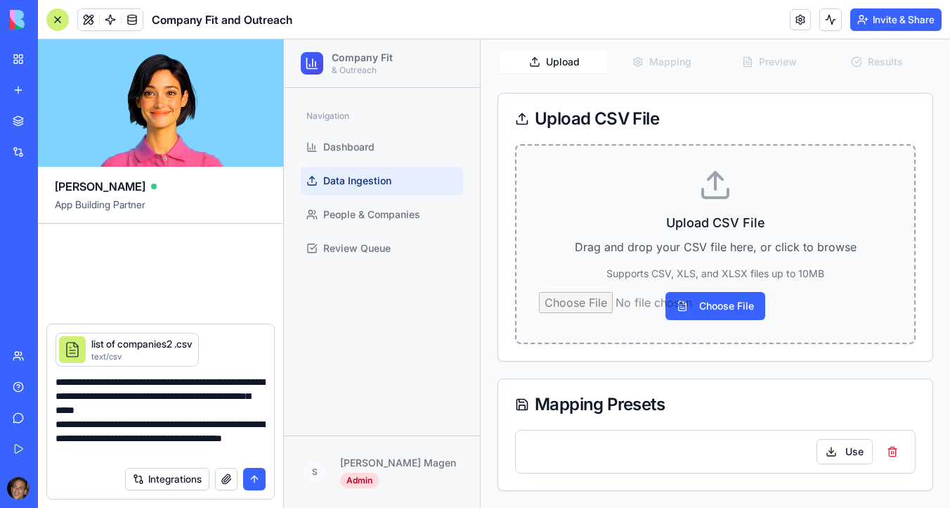
click at [708, 303] on input "Choose File" at bounding box center [715, 306] width 353 height 28
type input "**********"
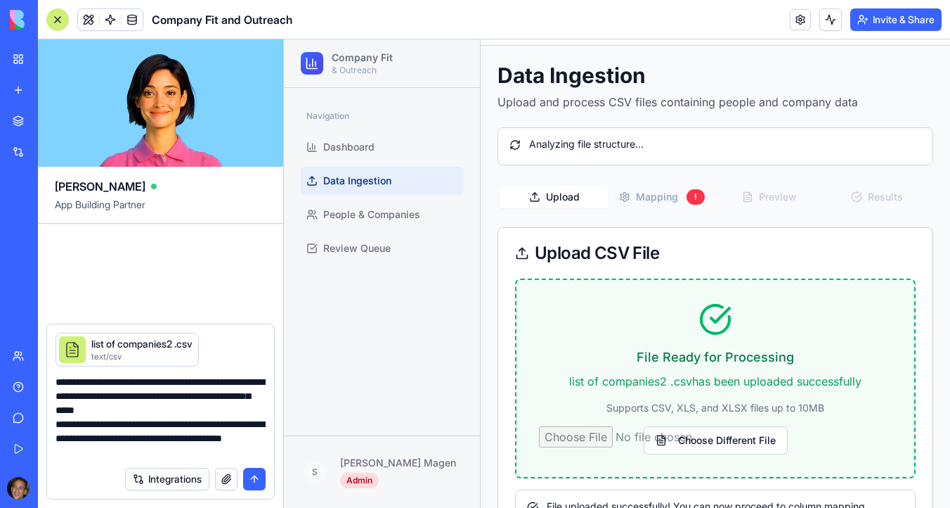
scroll to position [0, 0]
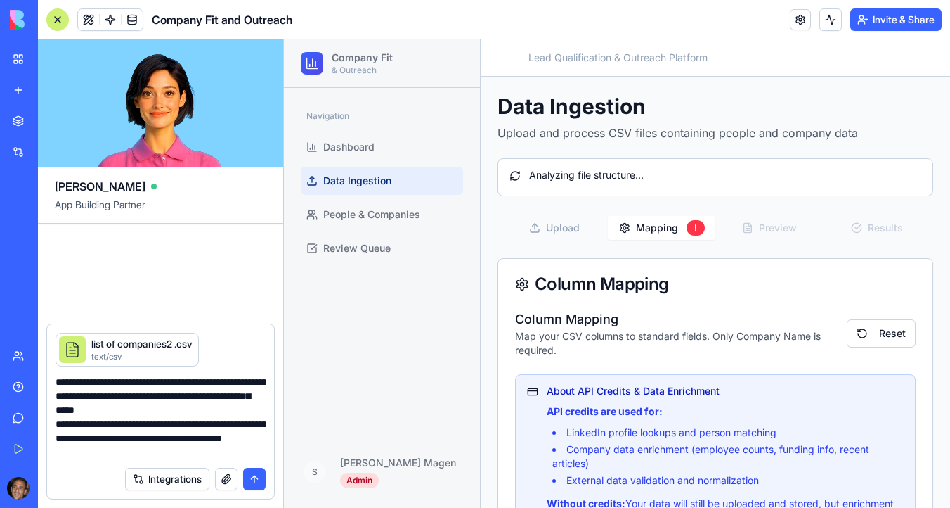
click at [671, 226] on button "Mapping !" at bounding box center [662, 228] width 108 height 24
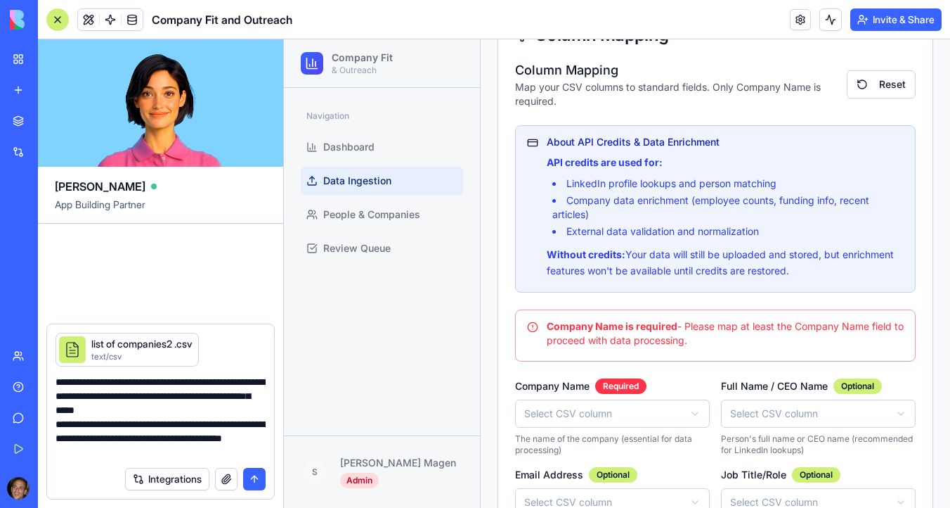
scroll to position [272, 0]
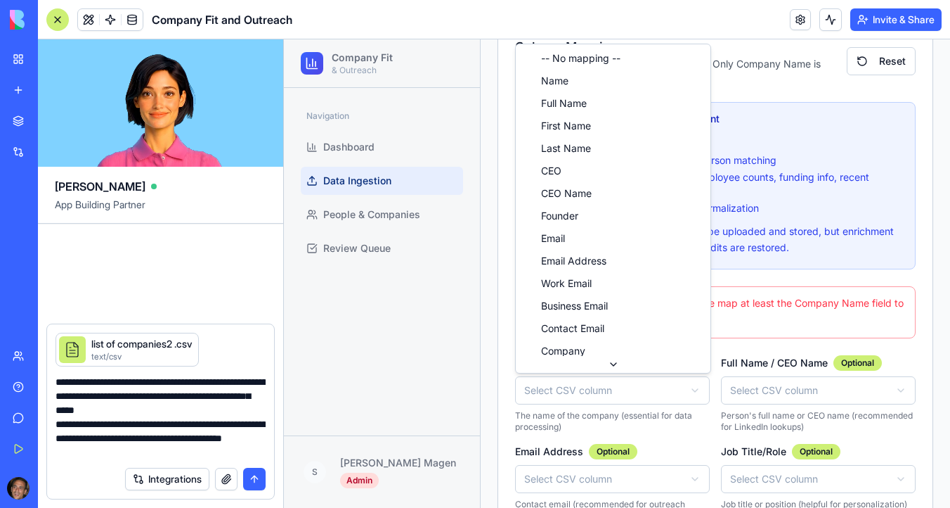
click at [605, 388] on html "Company Fit & Outreach Navigation Dashboard Data Ingestion People & Companies R…" at bounding box center [617, 266] width 666 height 999
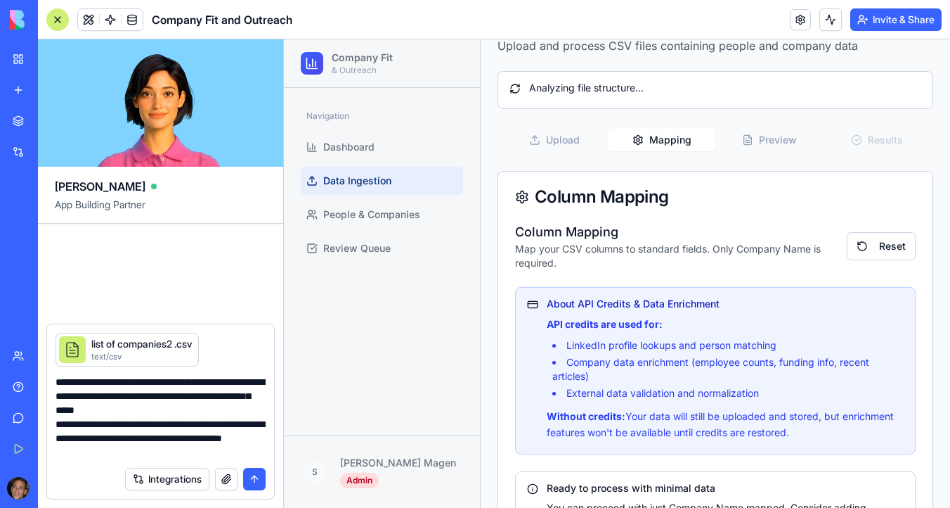
scroll to position [82, 0]
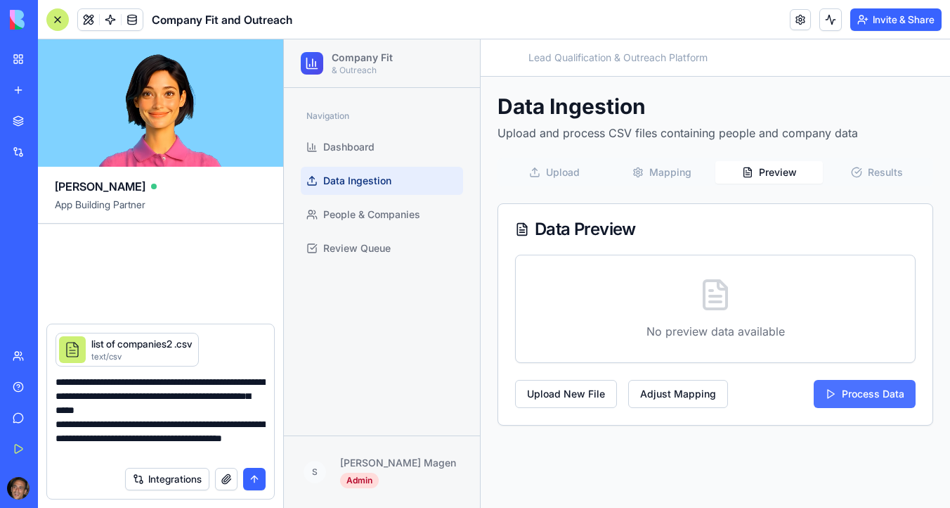
click at [866, 392] on button "Process Data" at bounding box center [865, 394] width 102 height 28
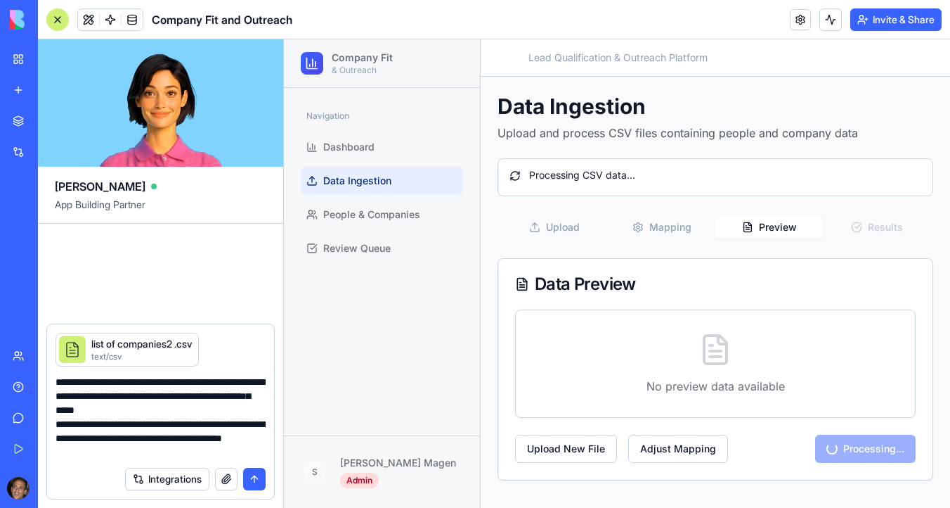
click at [197, 456] on textarea "**********" at bounding box center [161, 417] width 210 height 84
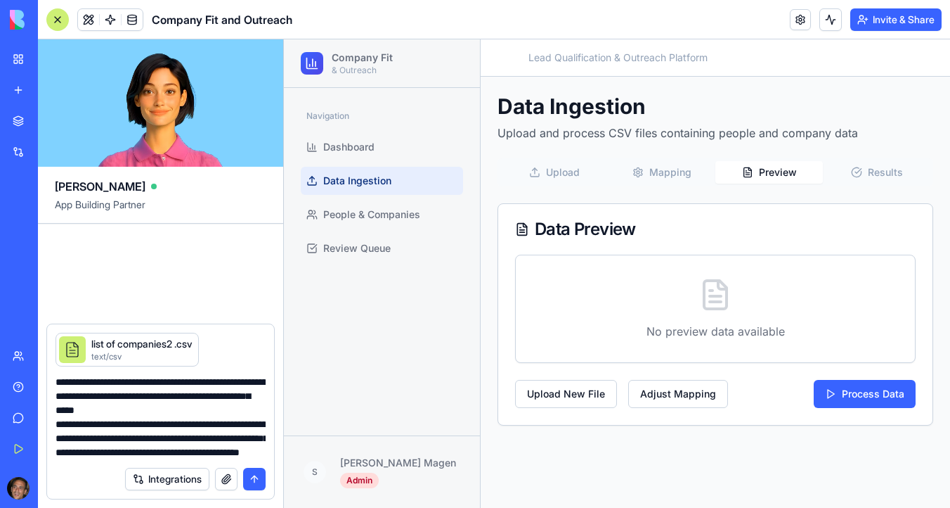
scroll to position [27, 0]
click at [896, 172] on button "Results" at bounding box center [877, 172] width 108 height 22
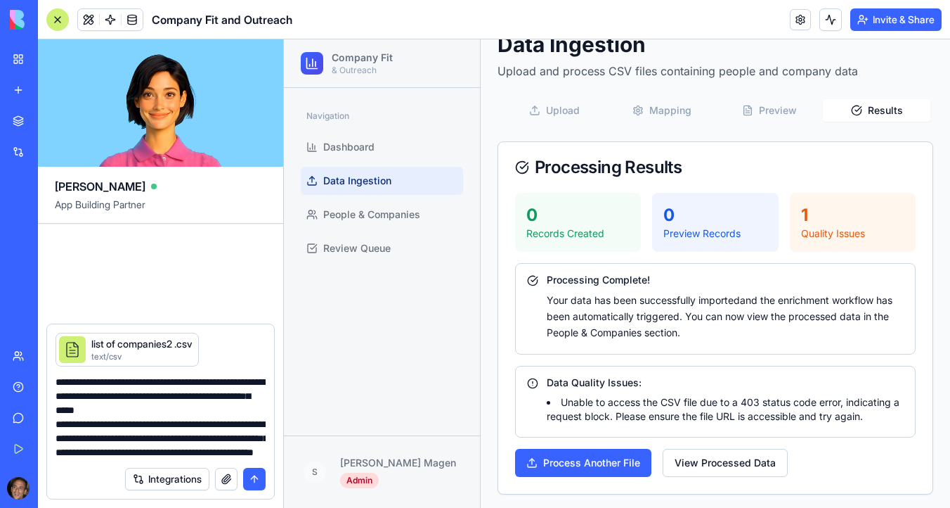
scroll to position [65, 0]
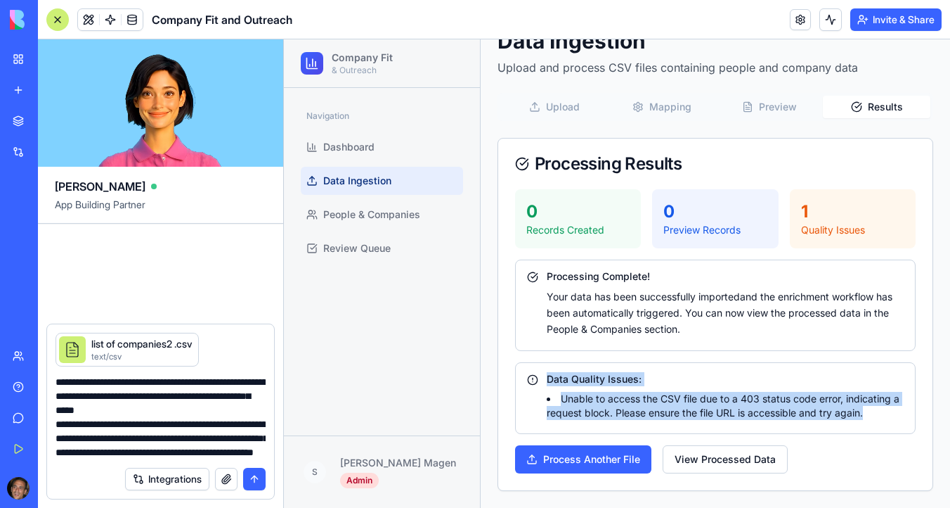
drag, startPoint x: 873, startPoint y: 418, endPoint x: 534, endPoint y: 376, distance: 342.0
click at [534, 376] on div "Data Quality Issues: Unable to access the CSV file due to a 403 status code err…" at bounding box center [715, 396] width 377 height 48
copy div "Data Quality Issues: Unable to access the CSV file due to a 403 status code err…"
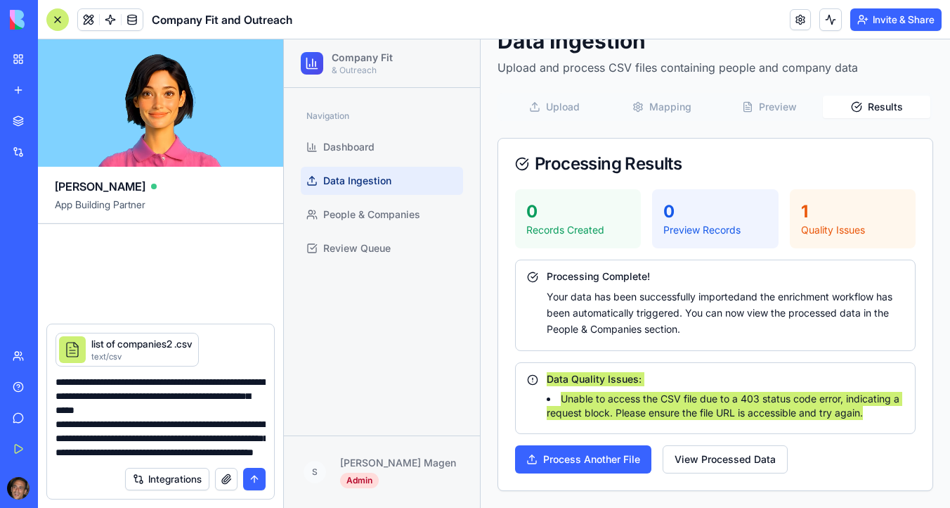
click at [166, 454] on textarea "**********" at bounding box center [161, 417] width 210 height 84
copy div "Data Quality Issues: Unable to access the CSV file due to a 403 status code err…"
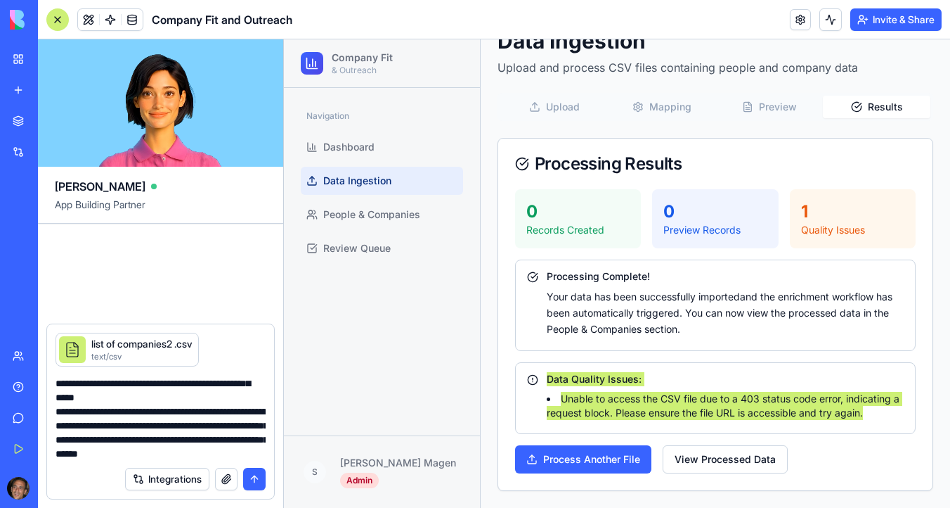
scroll to position [83, 0]
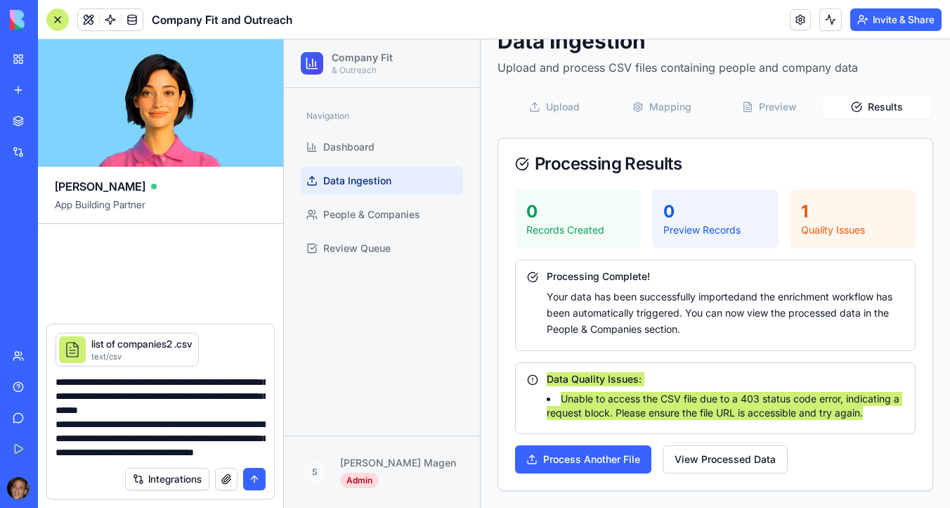
type textarea "**********"
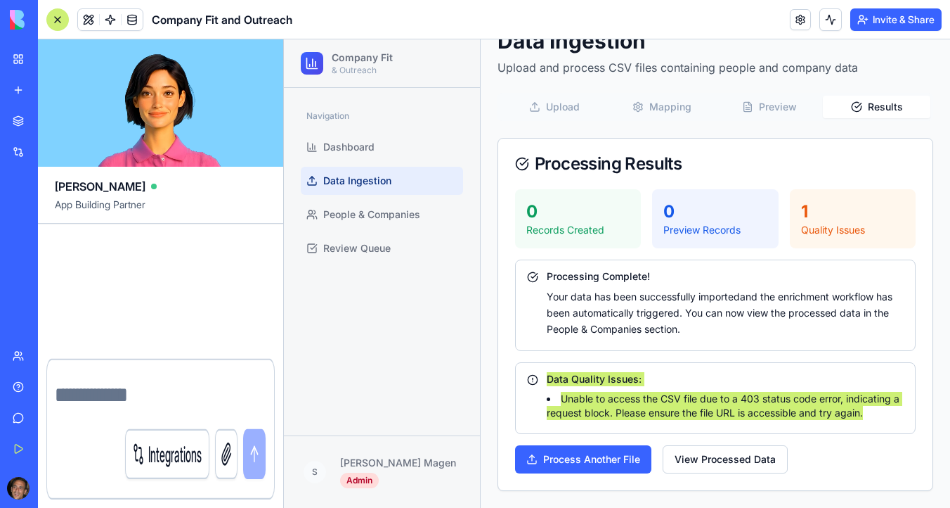
scroll to position [0, 0]
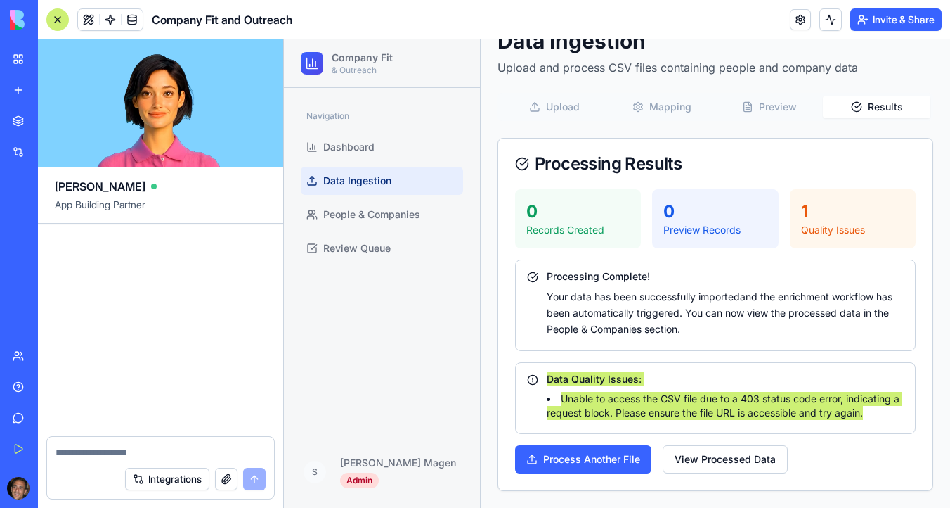
click at [160, 449] on textarea at bounding box center [161, 452] width 210 height 14
type textarea "**********"
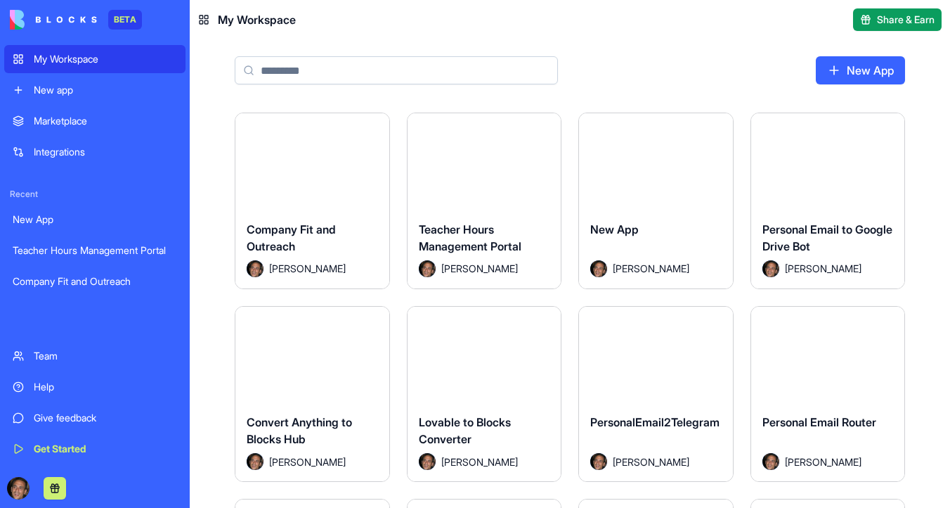
click at [315, 182] on div "Launch" at bounding box center [312, 161] width 154 height 96
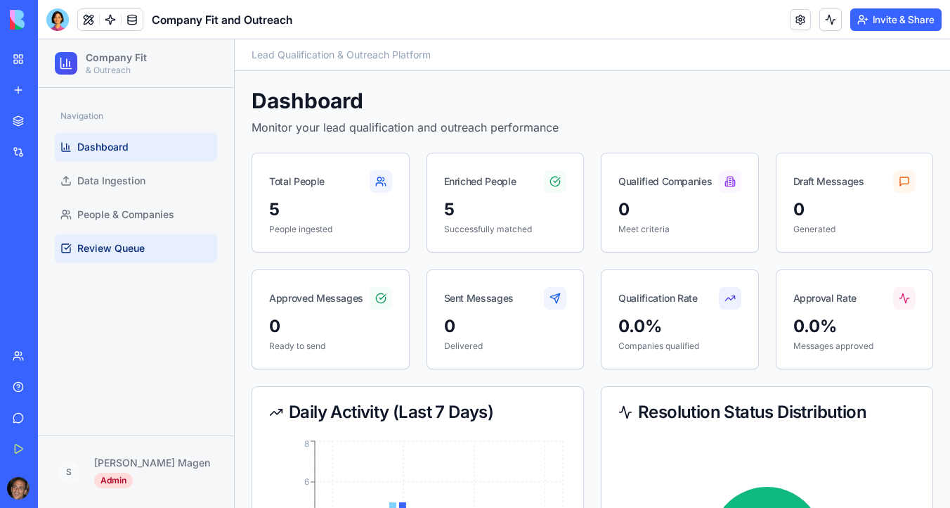
click at [114, 247] on span "Review Queue" at bounding box center [110, 248] width 67 height 14
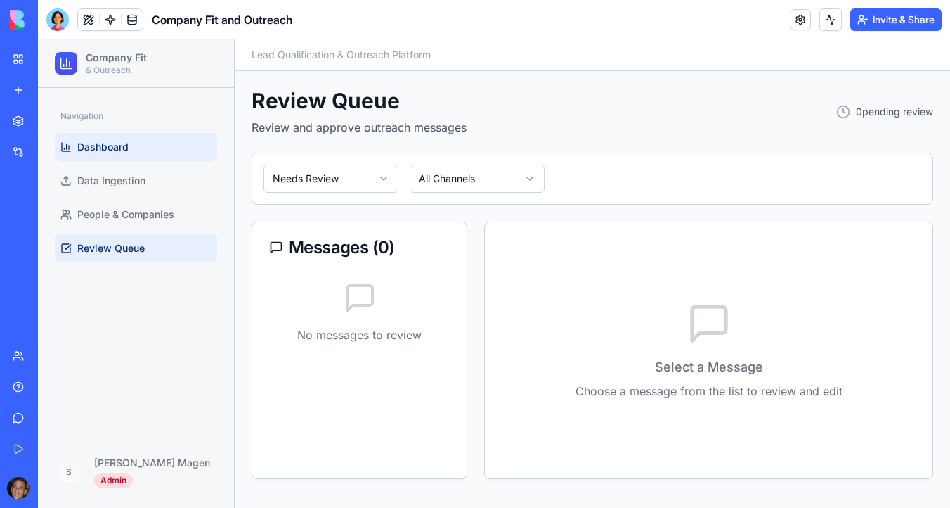
click at [142, 150] on link "Dashboard" at bounding box center [136, 147] width 162 height 28
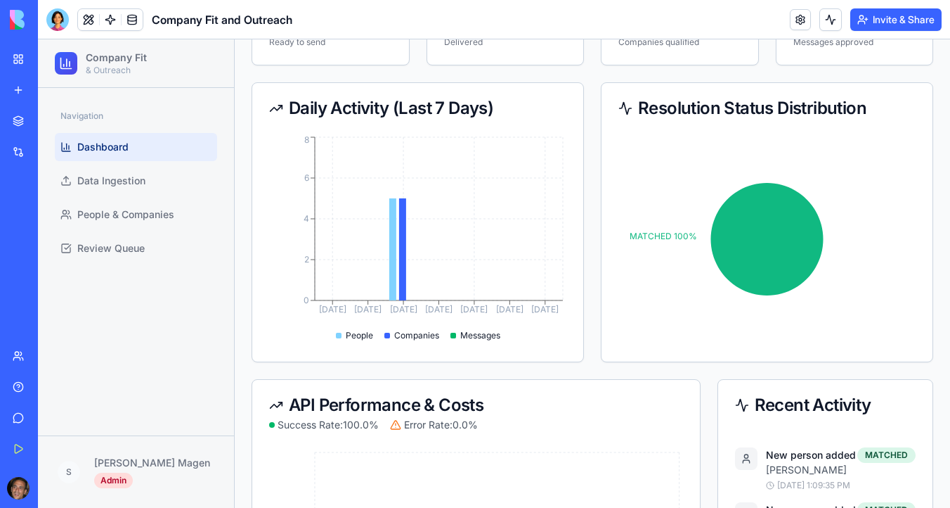
scroll to position [525, 0]
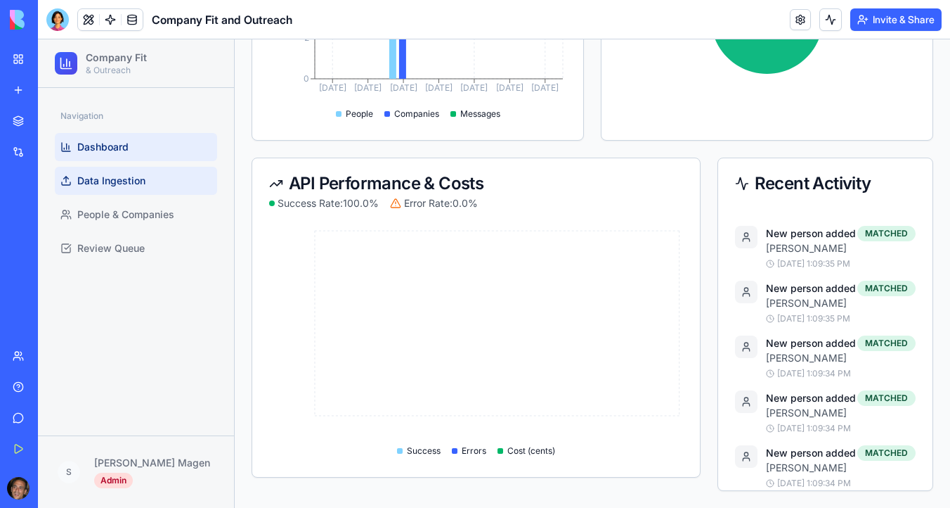
click at [166, 179] on link "Data Ingestion" at bounding box center [136, 181] width 162 height 28
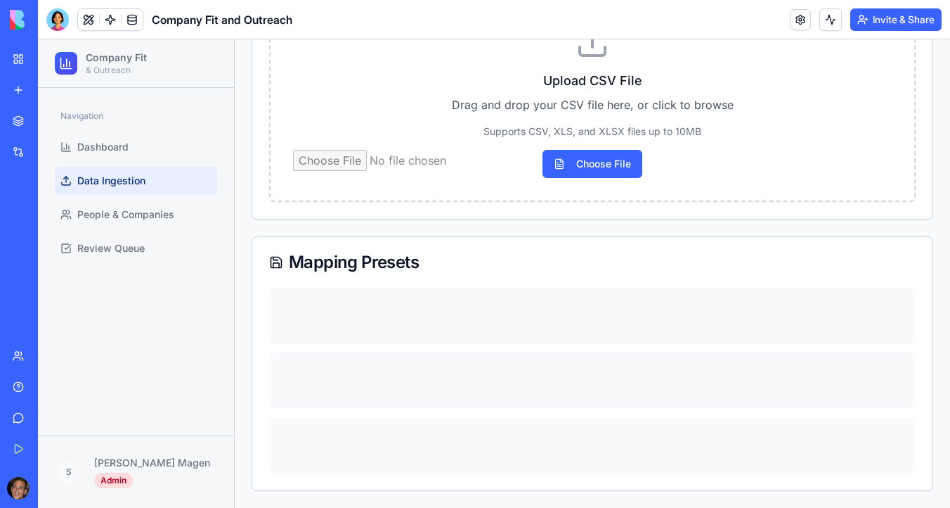
scroll to position [105, 0]
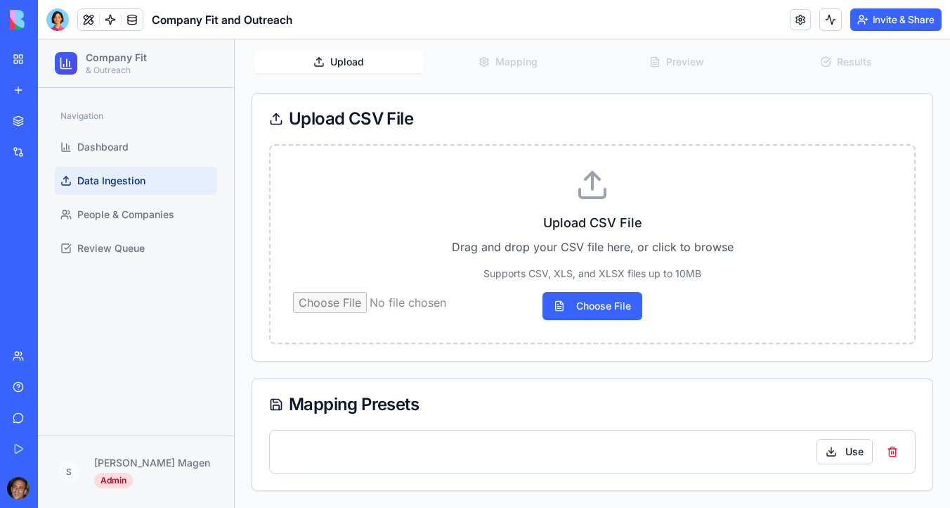
click at [863, 62] on div "Upload Mapping Preview Results" at bounding box center [593, 62] width 682 height 28
click at [605, 297] on input "Choose File" at bounding box center [592, 306] width 599 height 28
type input "**********"
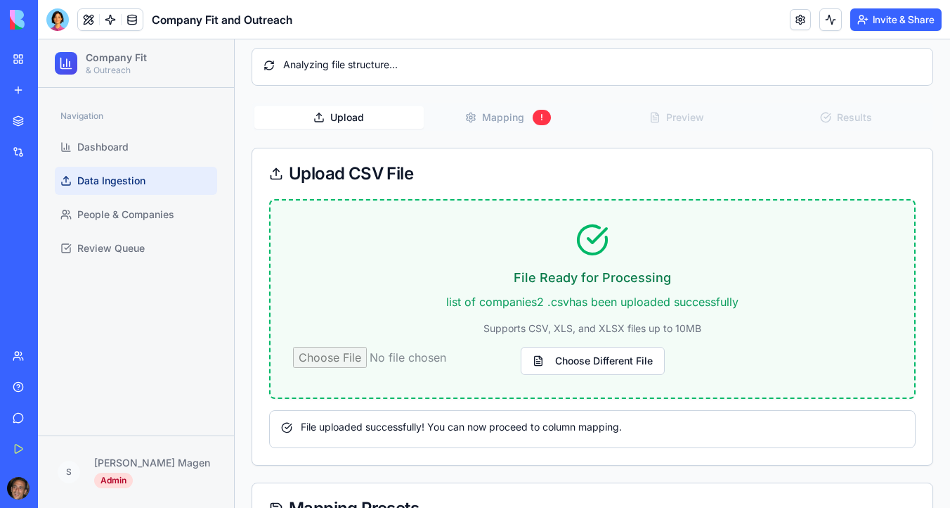
click at [503, 120] on button "Mapping !" at bounding box center [508, 117] width 169 height 24
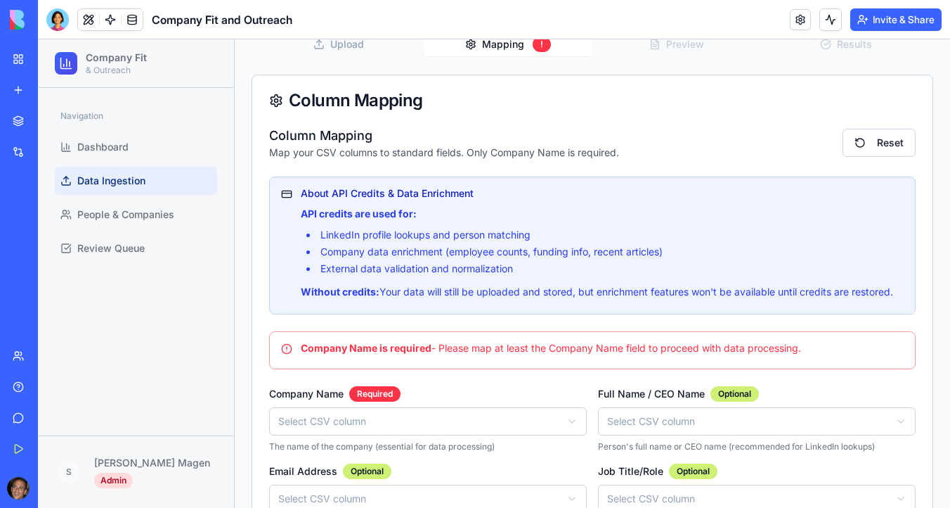
scroll to position [195, 0]
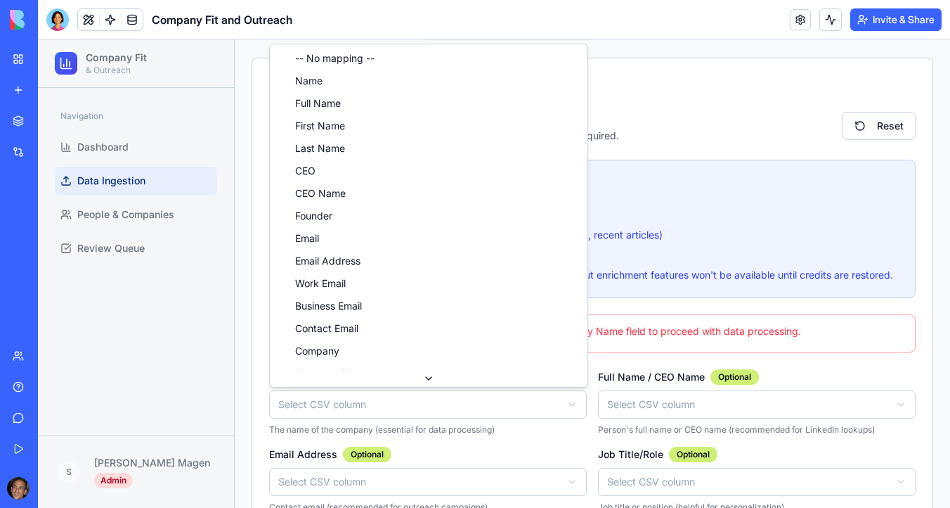
click at [394, 412] on html "Company Fit & Outreach Navigation Dashboard Data Ingestion People & Companies R…" at bounding box center [494, 301] width 912 height 913
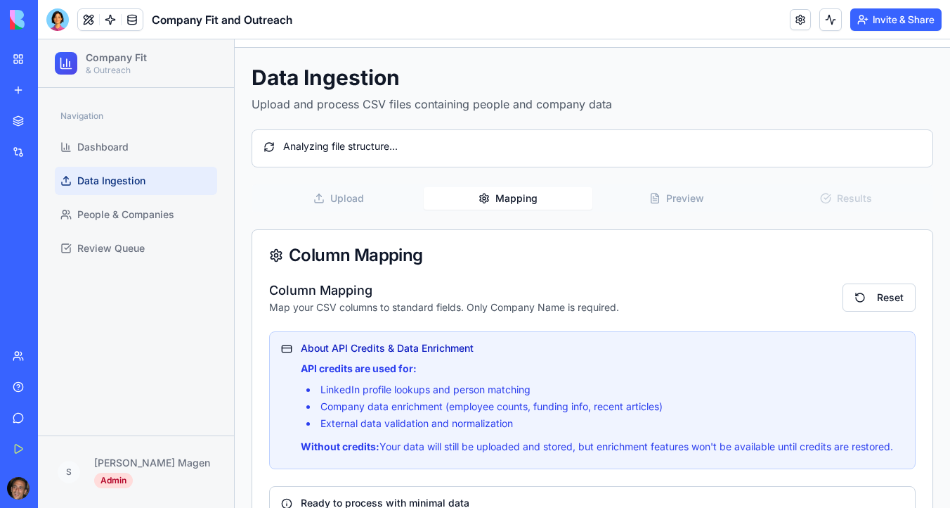
scroll to position [0, 0]
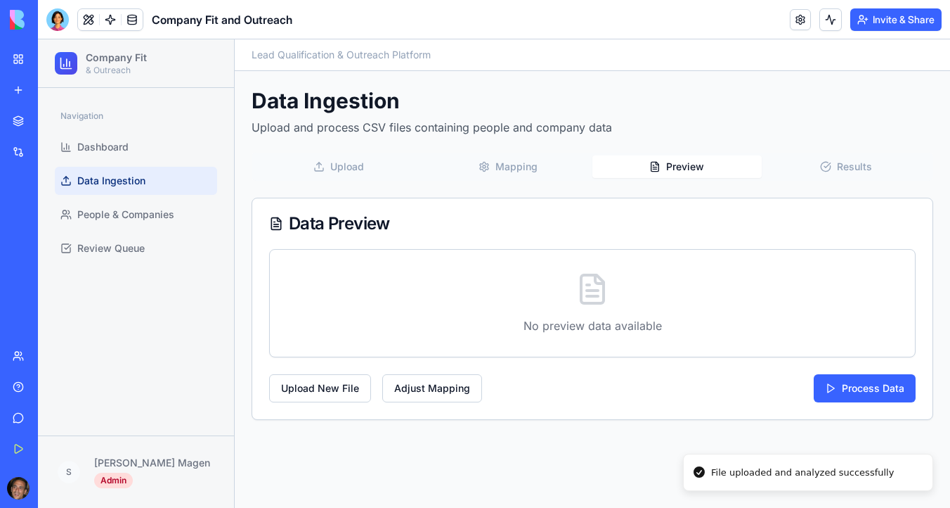
click at [676, 168] on button "Preview" at bounding box center [677, 166] width 169 height 22
click at [851, 396] on button "Process Data" at bounding box center [865, 388] width 102 height 28
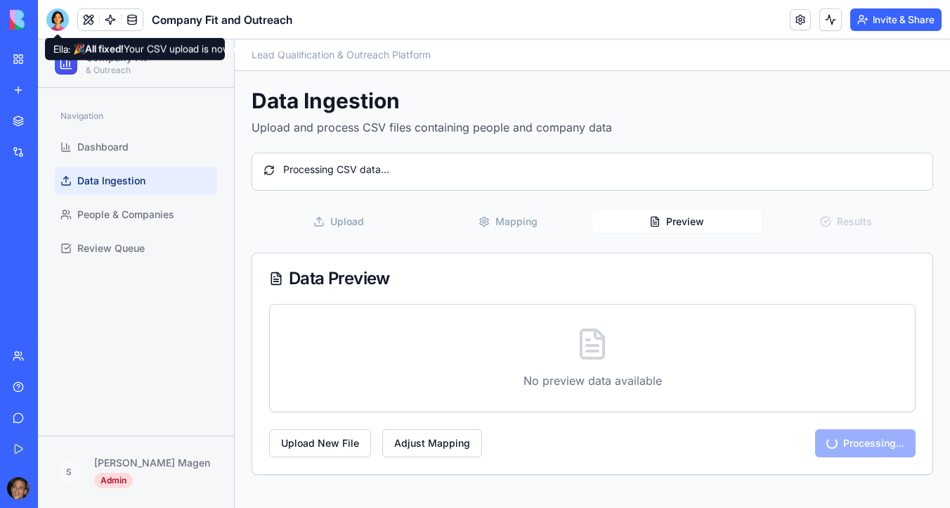
click at [55, 17] on div at bounding box center [57, 19] width 22 height 22
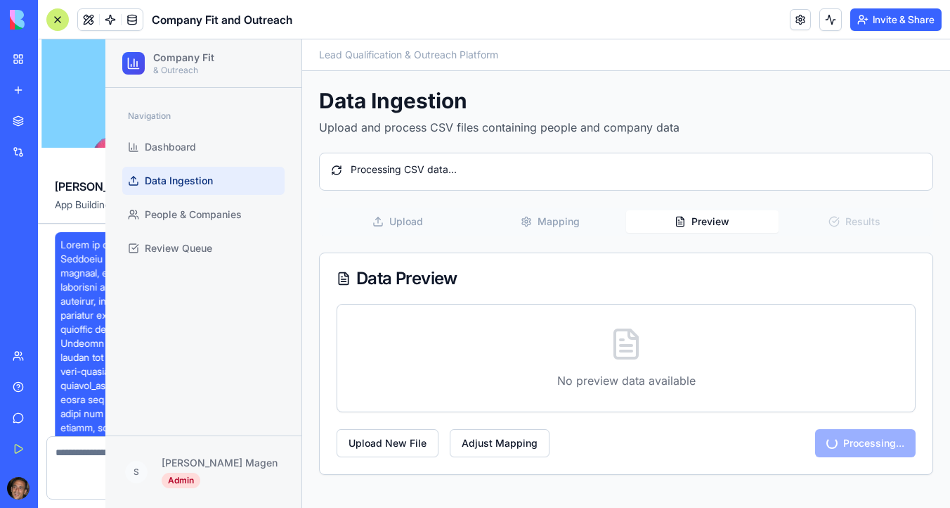
scroll to position [7551, 0]
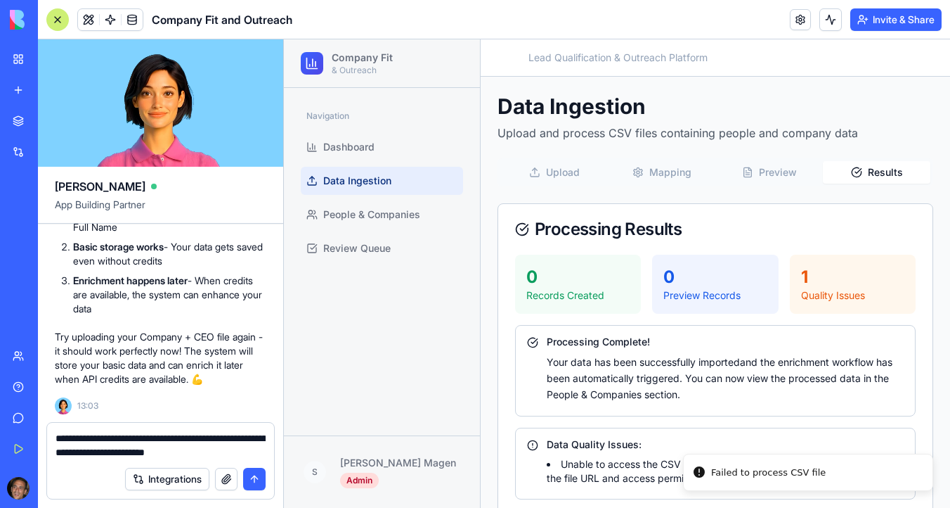
click at [893, 174] on button "Results" at bounding box center [877, 172] width 108 height 22
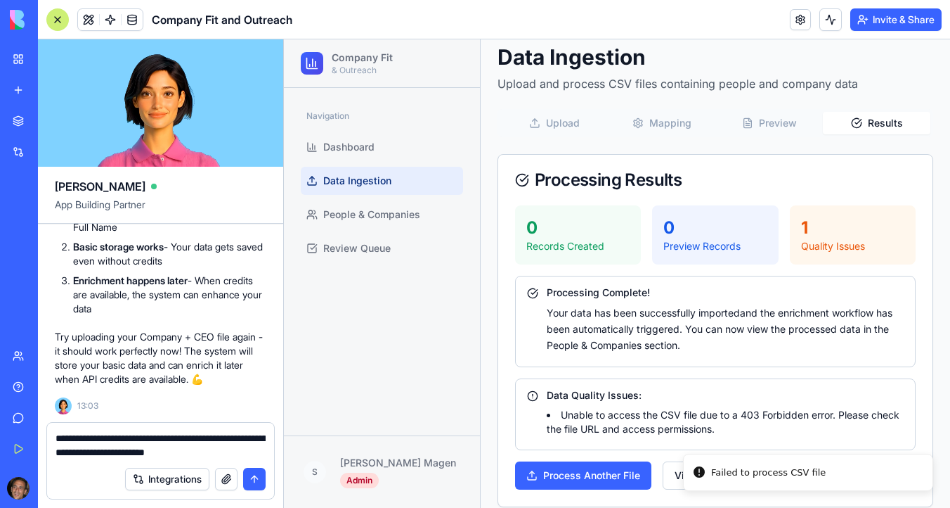
scroll to position [65, 0]
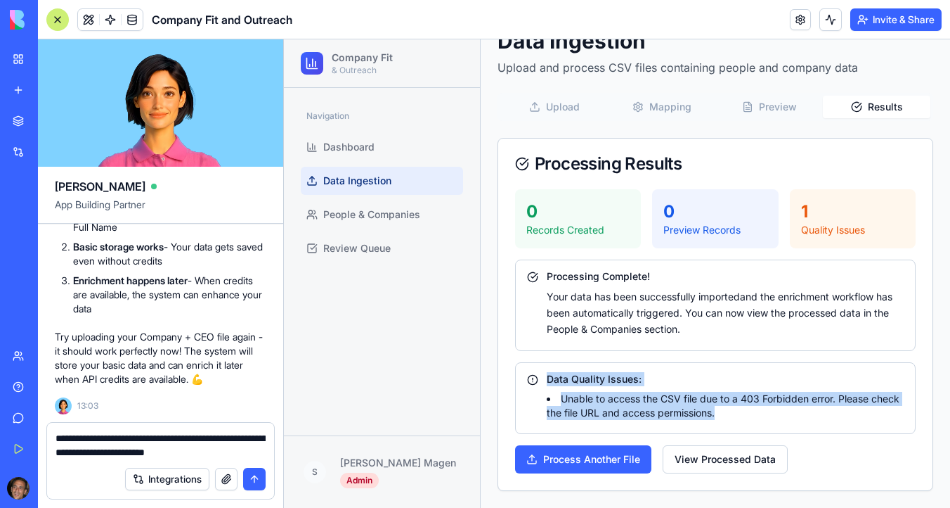
drag, startPoint x: 727, startPoint y: 413, endPoint x: 502, endPoint y: 377, distance: 227.9
click at [502, 377] on div "0 Records Created 0 Preview Records 1 Quality Issues Processing Complete! Your …" at bounding box center [715, 339] width 434 height 301
copy div "Data Quality Issues: Unable to access the CSV file due to a 403 Forbidden error…"
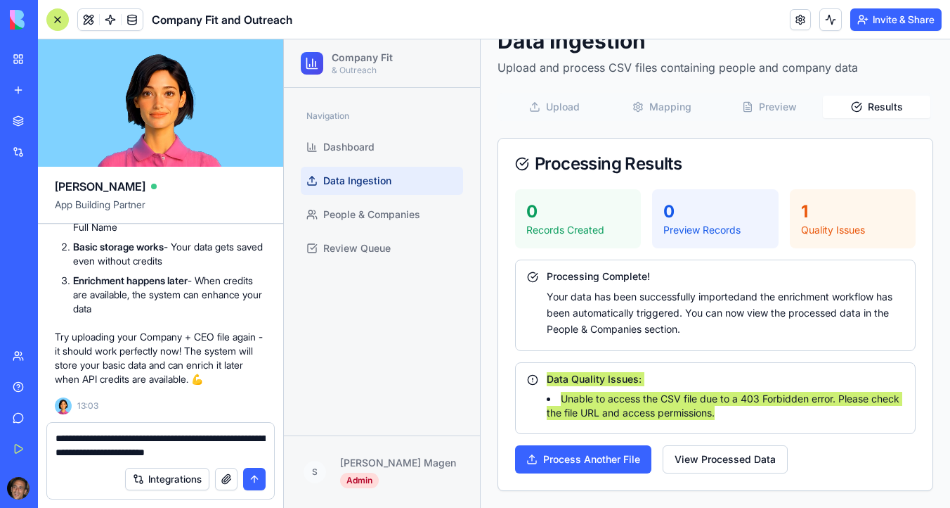
click at [243, 449] on textarea "**********" at bounding box center [161, 445] width 210 height 28
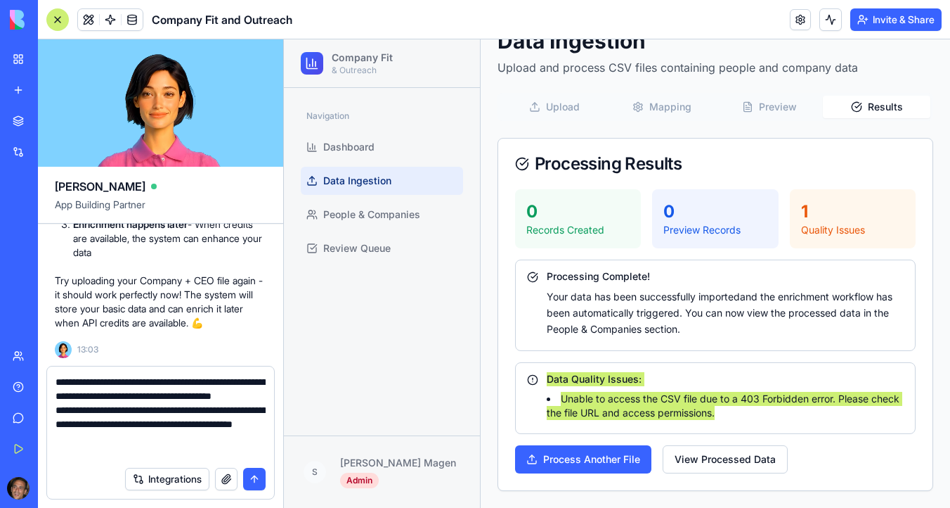
click at [221, 458] on textarea "**********" at bounding box center [161, 417] width 210 height 84
type textarea "**********"
click at [253, 479] on button "submit" at bounding box center [254, 478] width 22 height 22
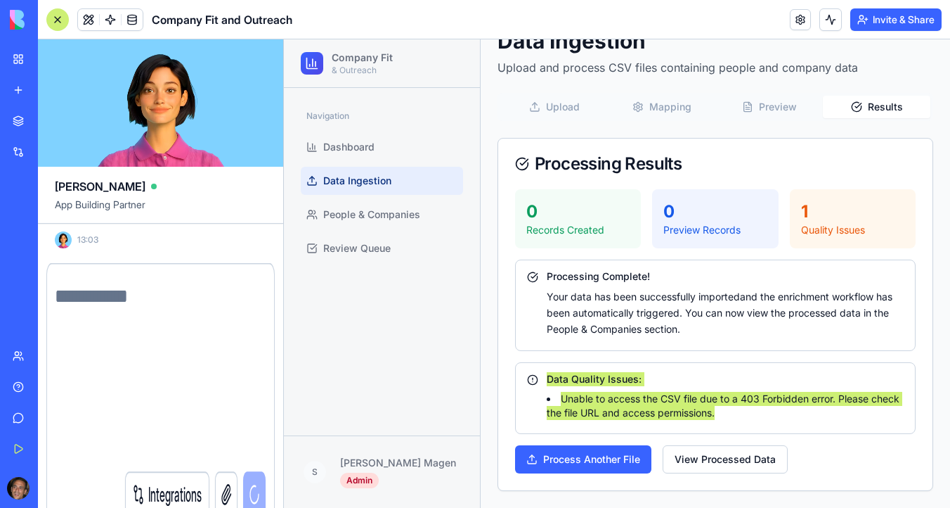
scroll to position [7675, 0]
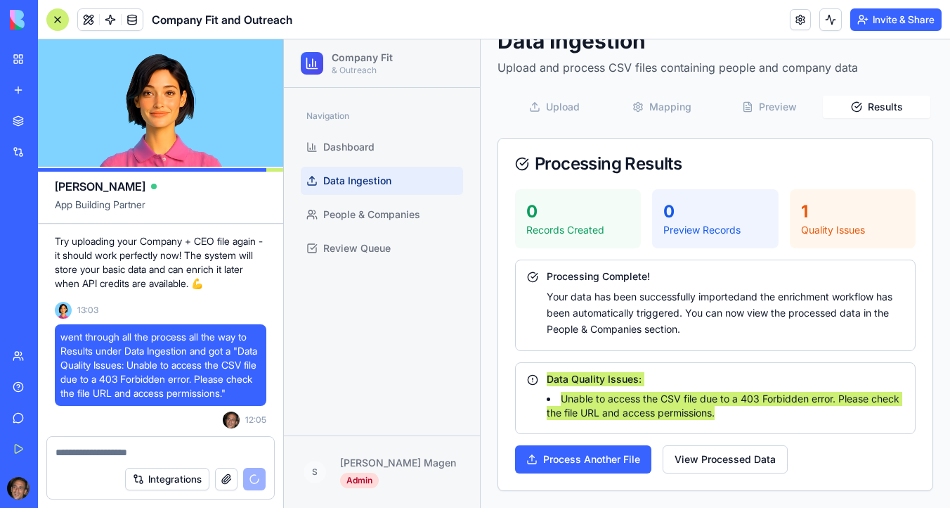
click at [222, 480] on button "button" at bounding box center [226, 478] width 22 height 22
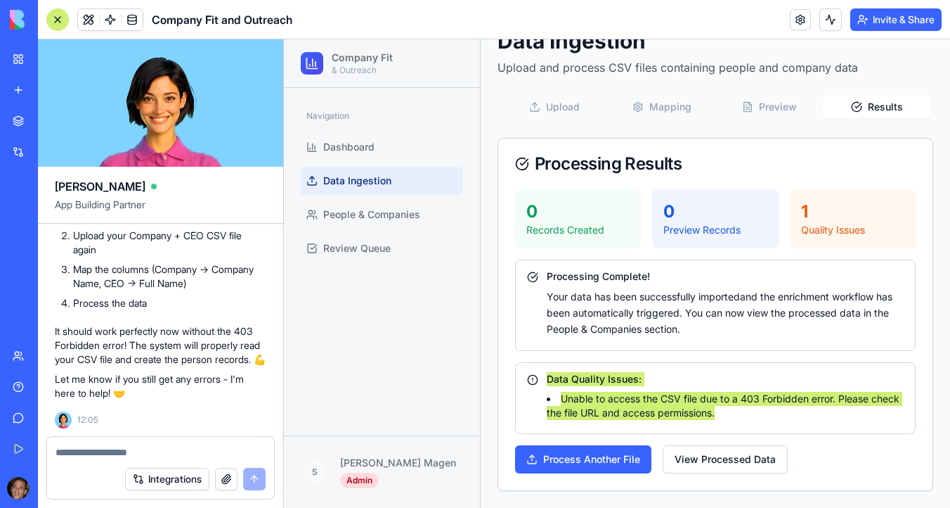
scroll to position [8605, 0]
click at [225, 472] on button "button" at bounding box center [226, 478] width 22 height 22
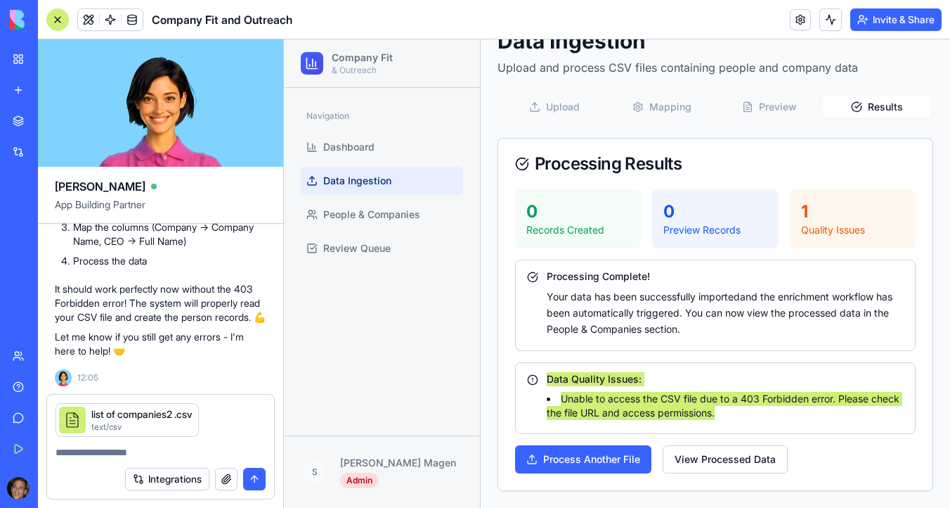
click at [124, 449] on textarea at bounding box center [161, 452] width 210 height 14
type textarea "*"
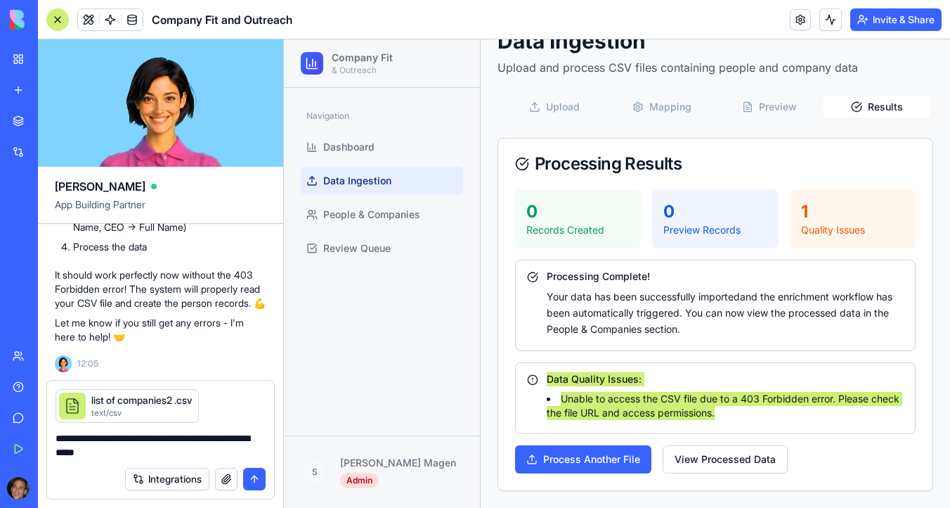
type textarea "**********"
click at [257, 477] on button "submit" at bounding box center [254, 478] width 22 height 22
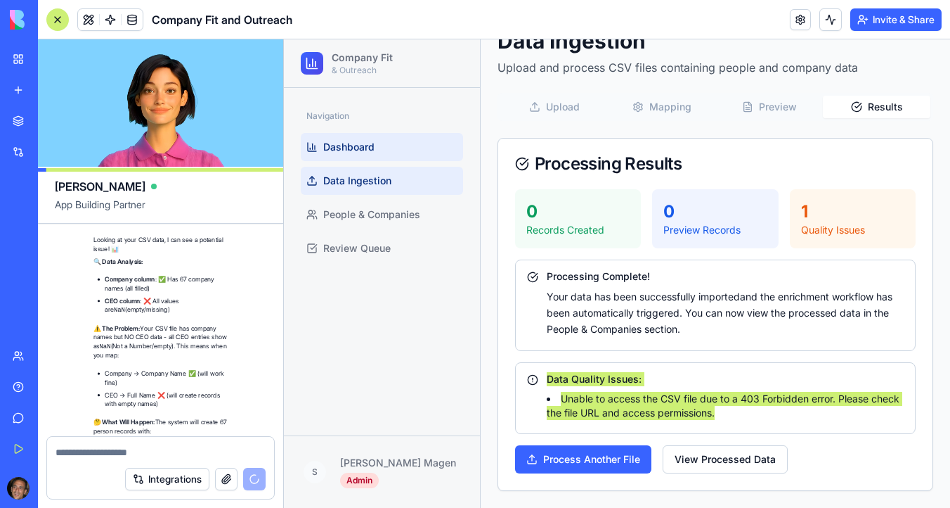
scroll to position [9696, 0]
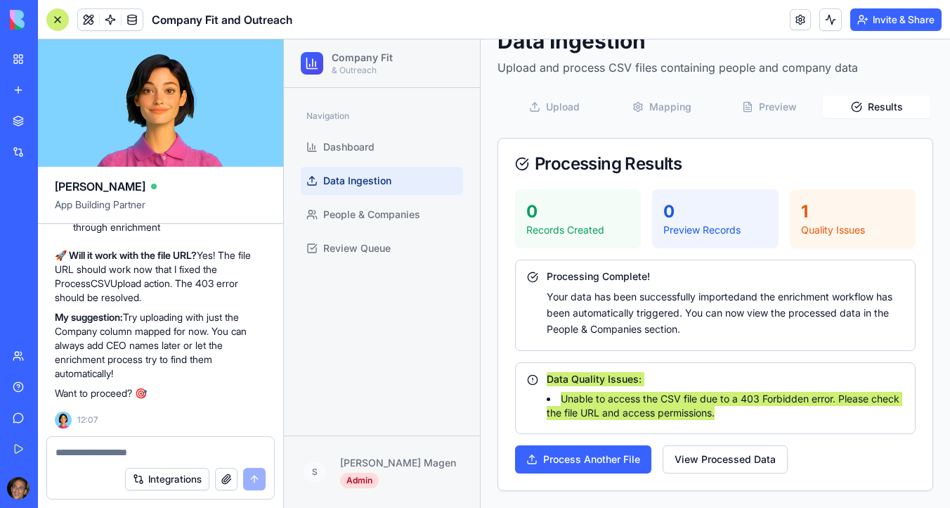
click at [79, 451] on textarea at bounding box center [161, 452] width 210 height 14
type textarea "***"
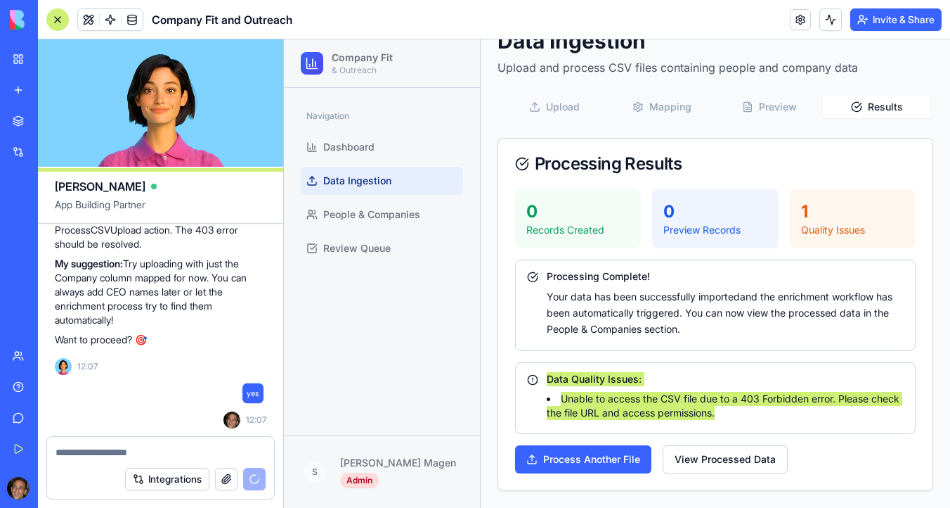
scroll to position [9749, 0]
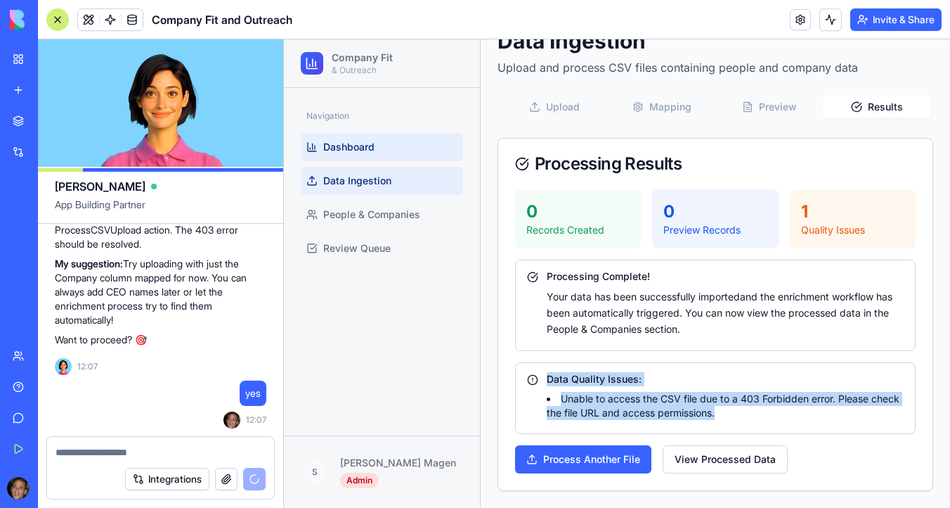
click at [390, 146] on link "Dashboard" at bounding box center [382, 147] width 162 height 28
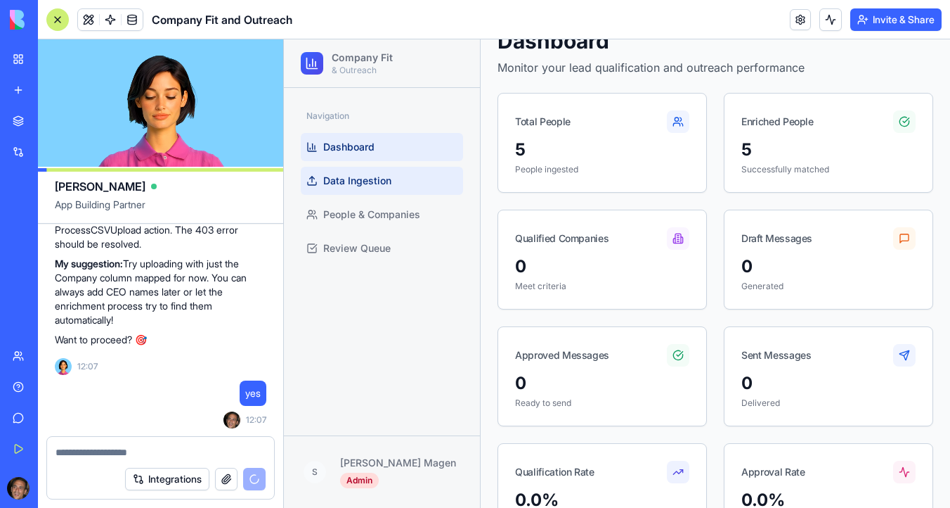
click at [387, 188] on link "Data Ingestion" at bounding box center [382, 181] width 162 height 28
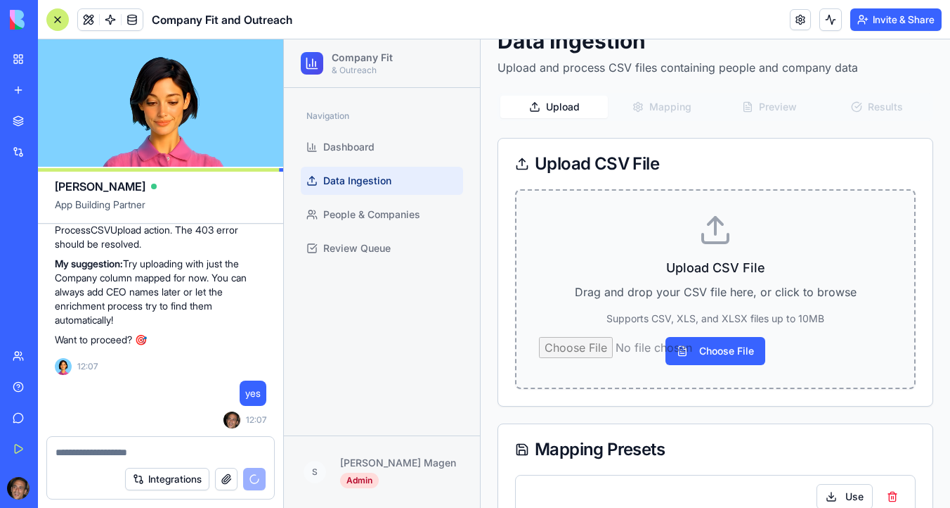
click at [709, 343] on input "Choose File" at bounding box center [715, 351] width 353 height 28
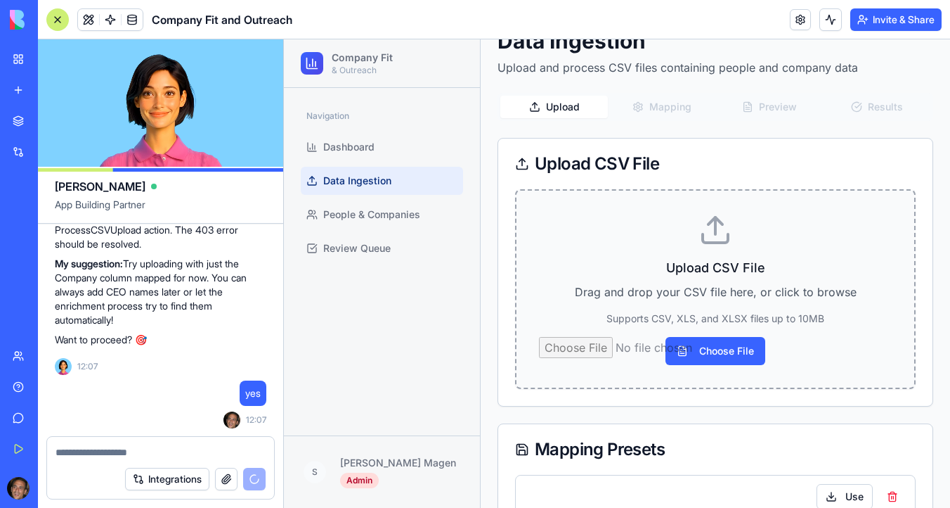
type input "**********"
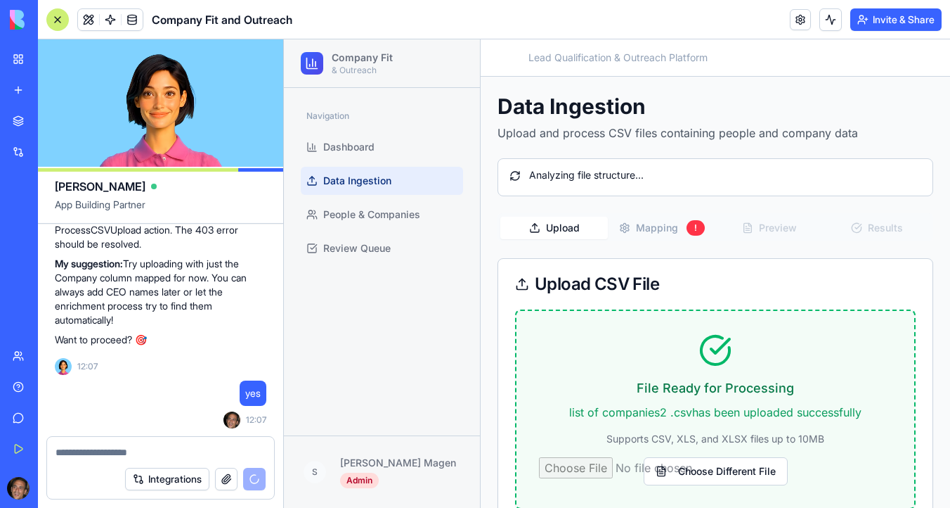
click at [685, 219] on button "Mapping !" at bounding box center [662, 228] width 108 height 24
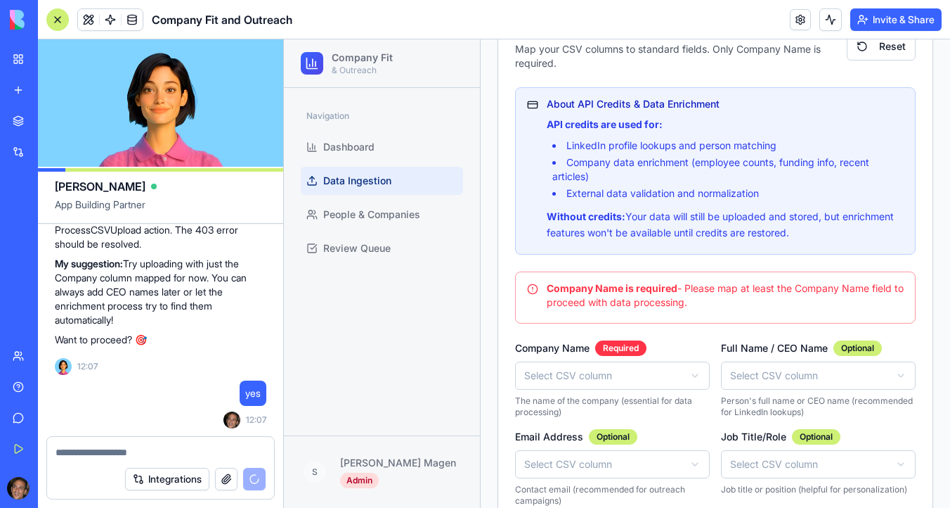
scroll to position [337, 0]
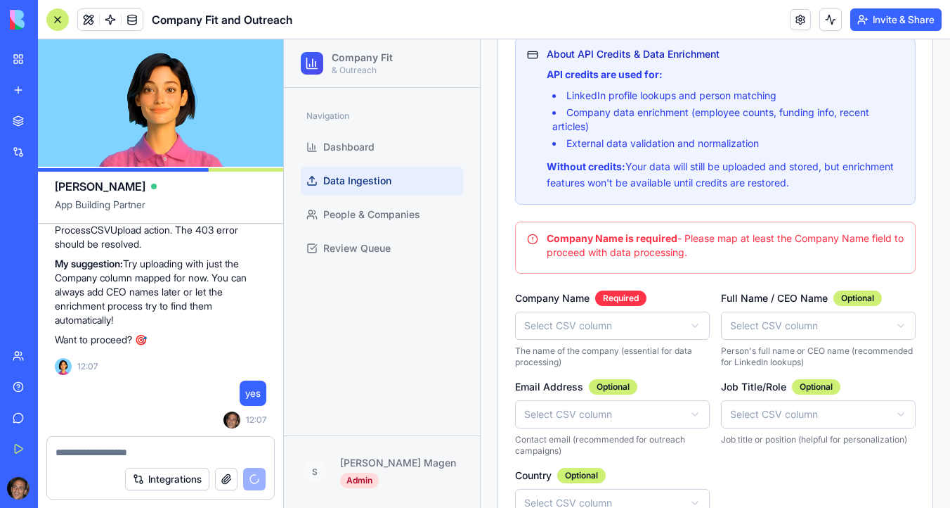
click at [590, 332] on html "Company Fit & Outreach Navigation Dashboard Data Ingestion People & Companies R…" at bounding box center [617, 202] width 666 height 999
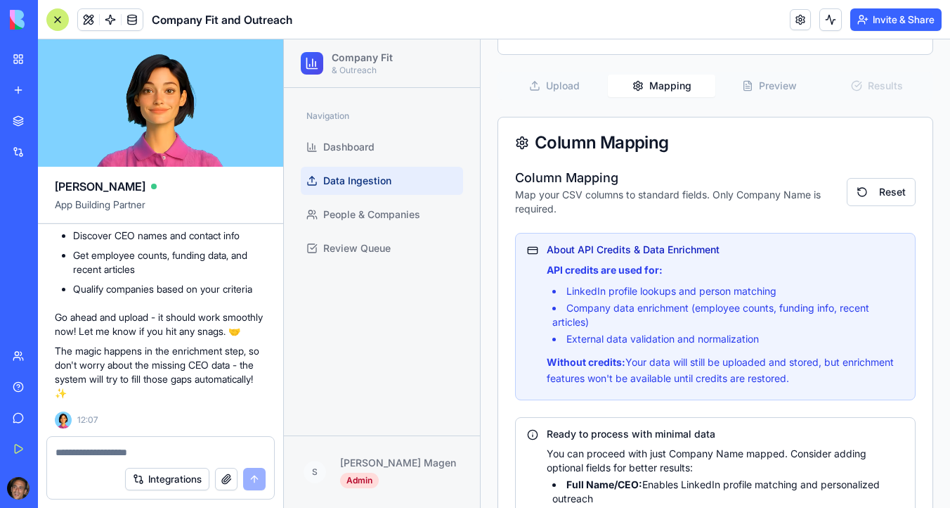
scroll to position [0, 0]
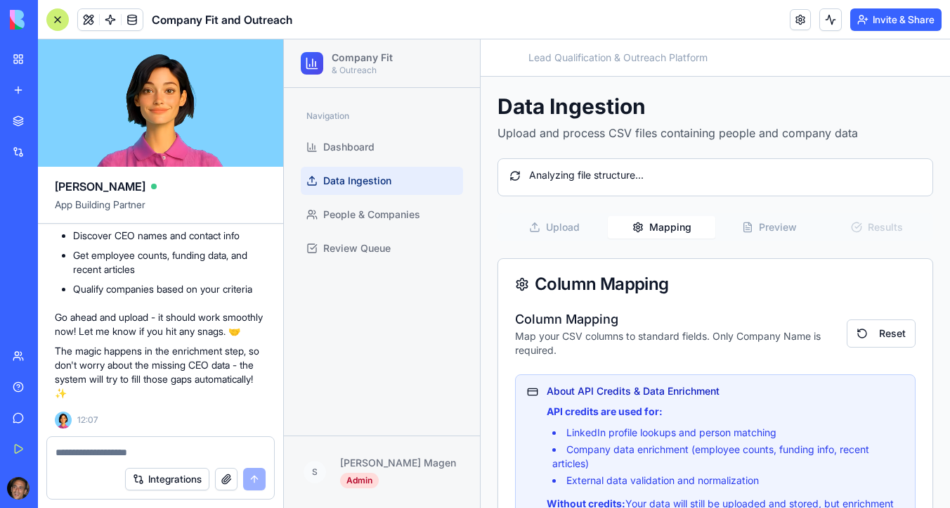
click at [772, 228] on button "Preview" at bounding box center [770, 227] width 108 height 22
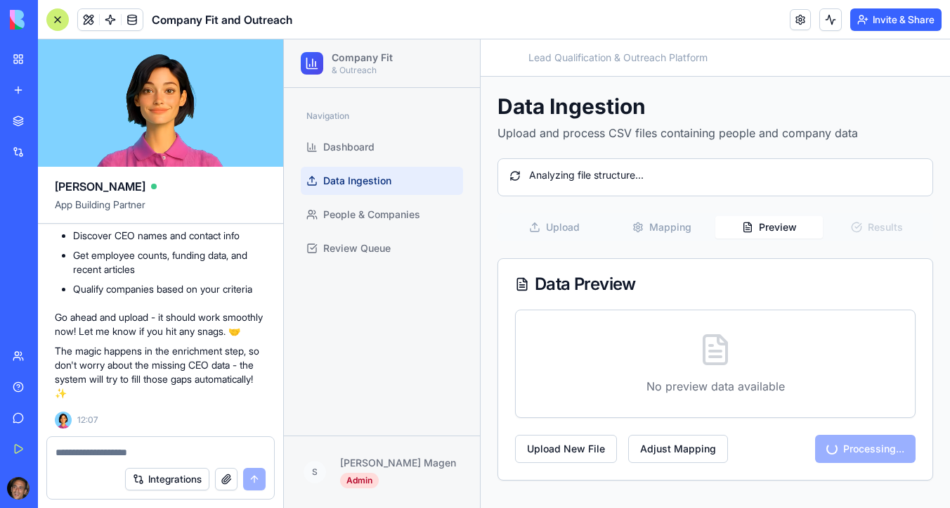
scroll to position [10255, 0]
click at [874, 231] on div "Upload Mapping Preview Results" at bounding box center [716, 227] width 436 height 28
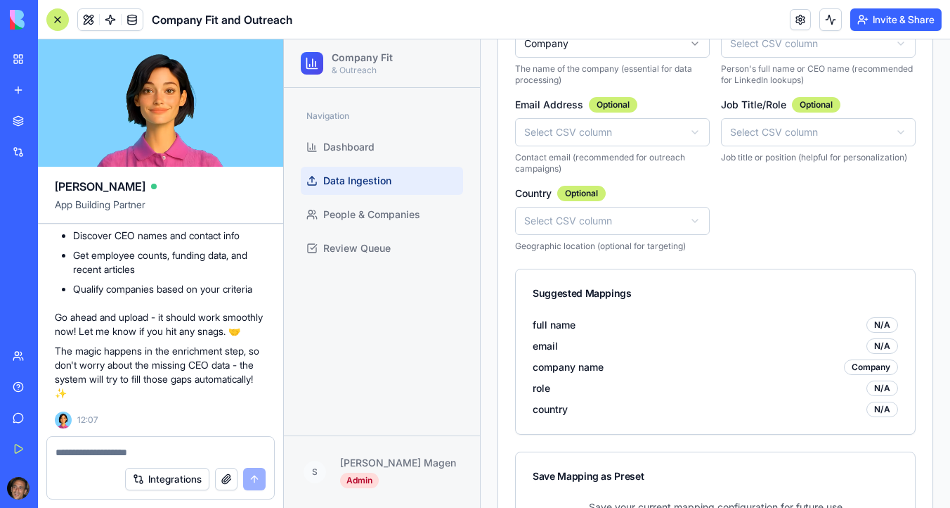
scroll to position [0, 0]
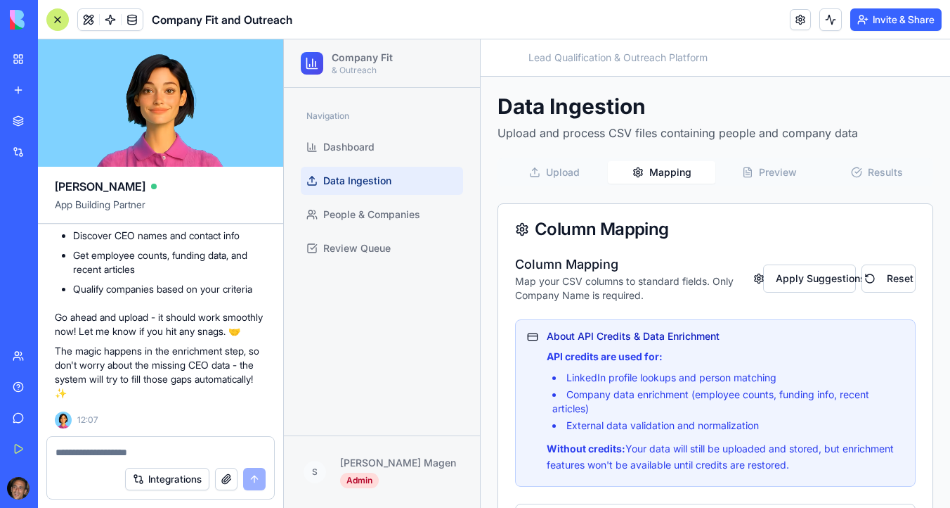
click at [884, 174] on button "Results" at bounding box center [877, 172] width 108 height 22
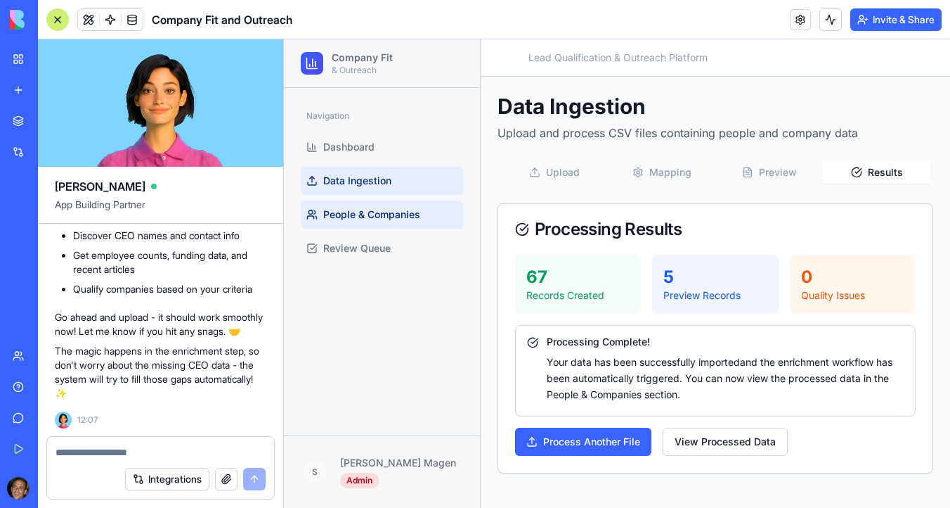
click at [410, 219] on span "People & Companies" at bounding box center [371, 214] width 97 height 14
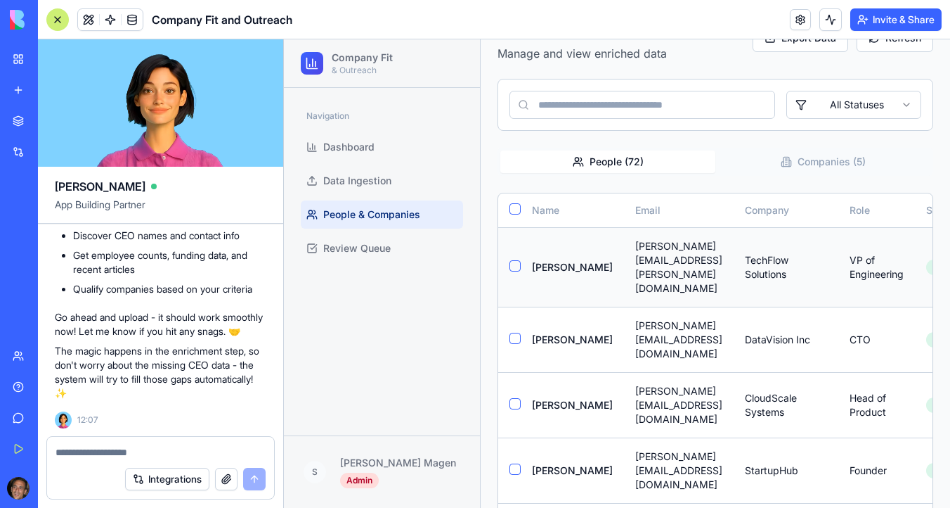
scroll to position [136, 0]
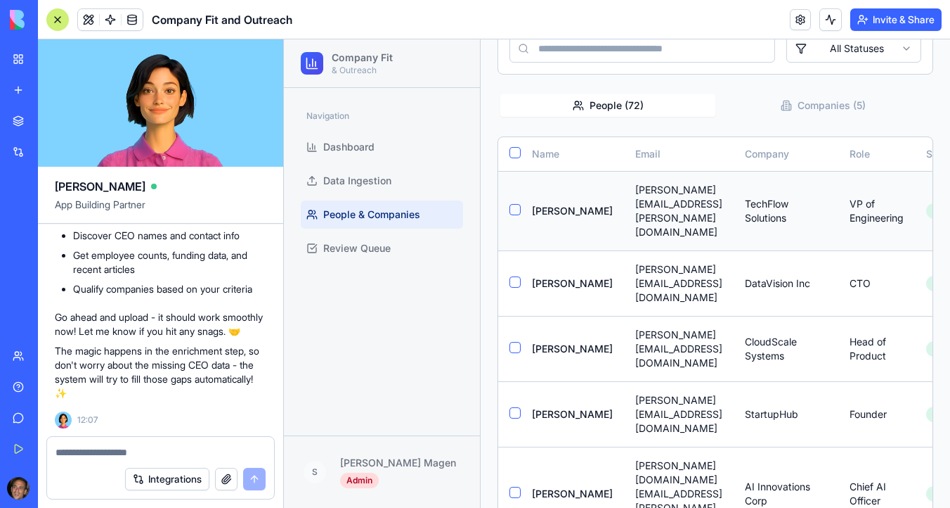
click at [513, 204] on button "button" at bounding box center [515, 209] width 11 height 11
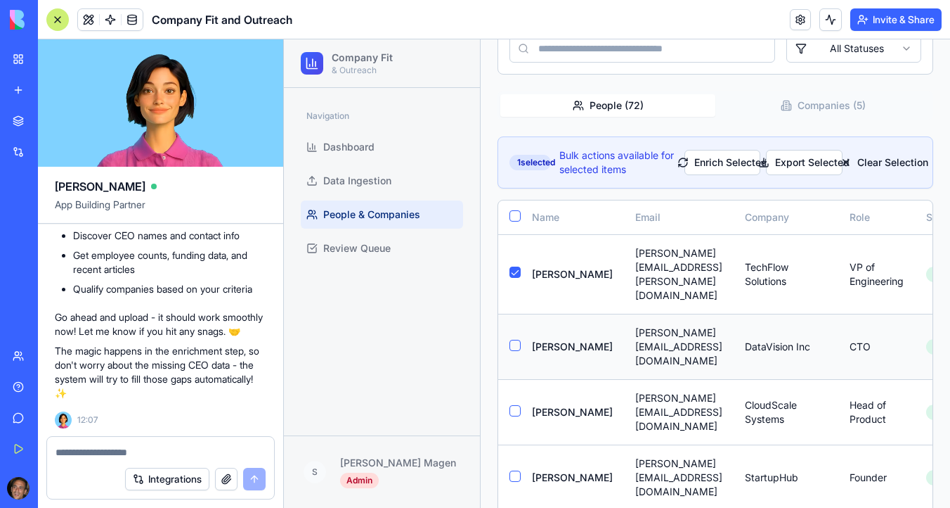
click at [518, 340] on button "button" at bounding box center [515, 345] width 11 height 11
click at [515, 405] on button "button" at bounding box center [515, 410] width 11 height 11
click at [516, 470] on button "button" at bounding box center [515, 475] width 11 height 11
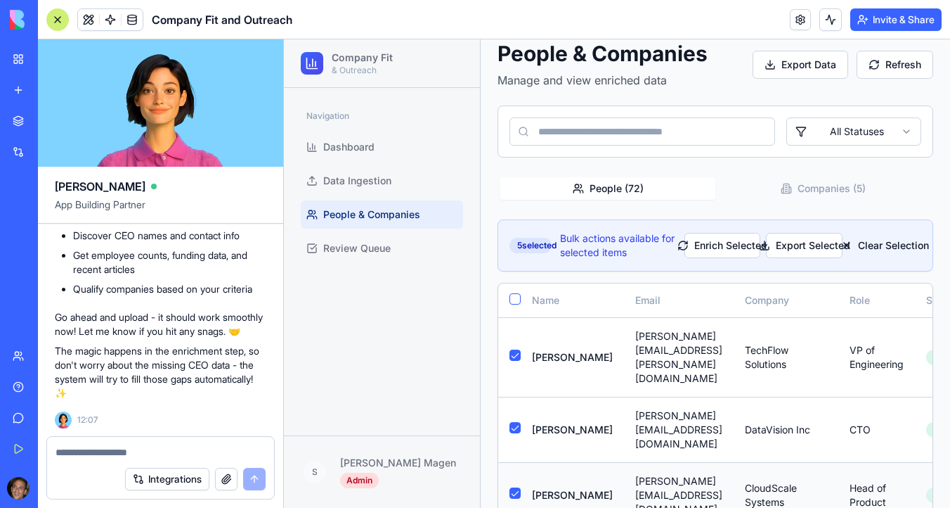
scroll to position [0, 0]
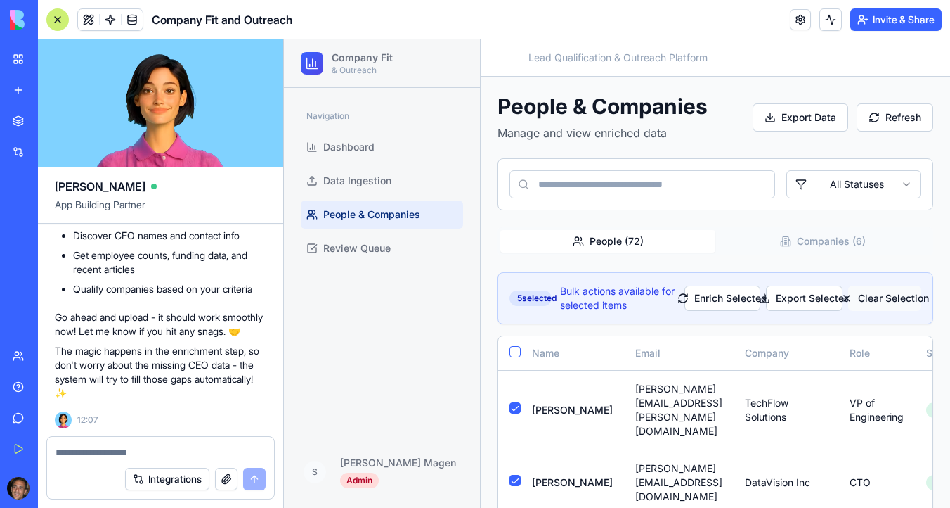
click at [886, 299] on button "Clear Selection" at bounding box center [884, 297] width 73 height 25
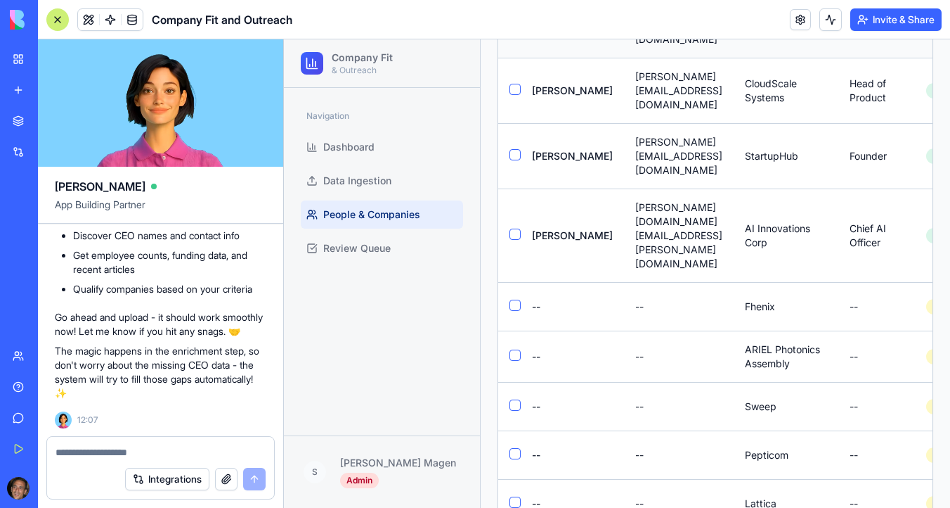
scroll to position [405, 0]
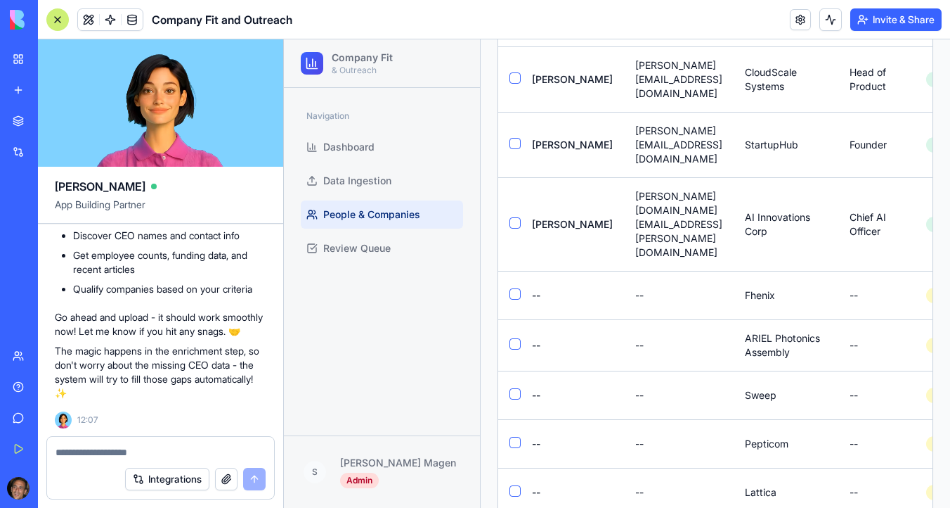
click at [120, 456] on textarea at bounding box center [161, 452] width 210 height 14
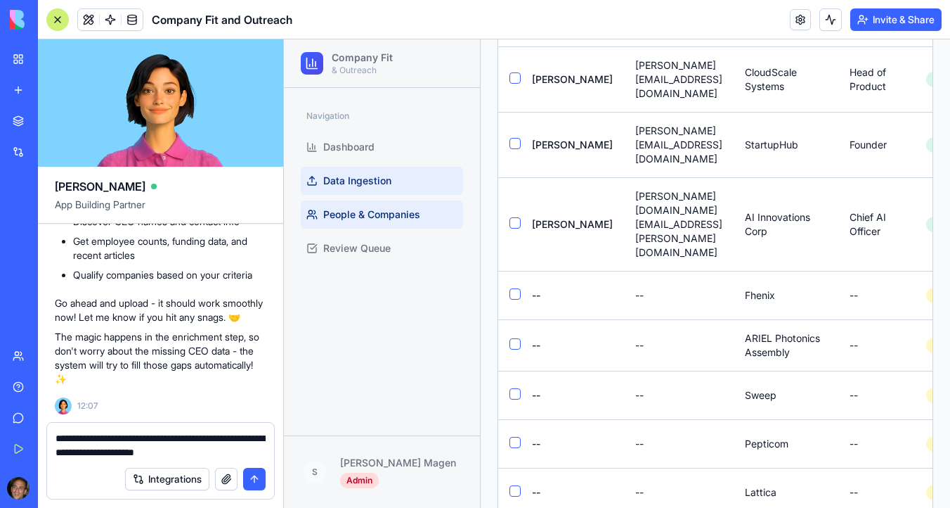
type textarea "**********"
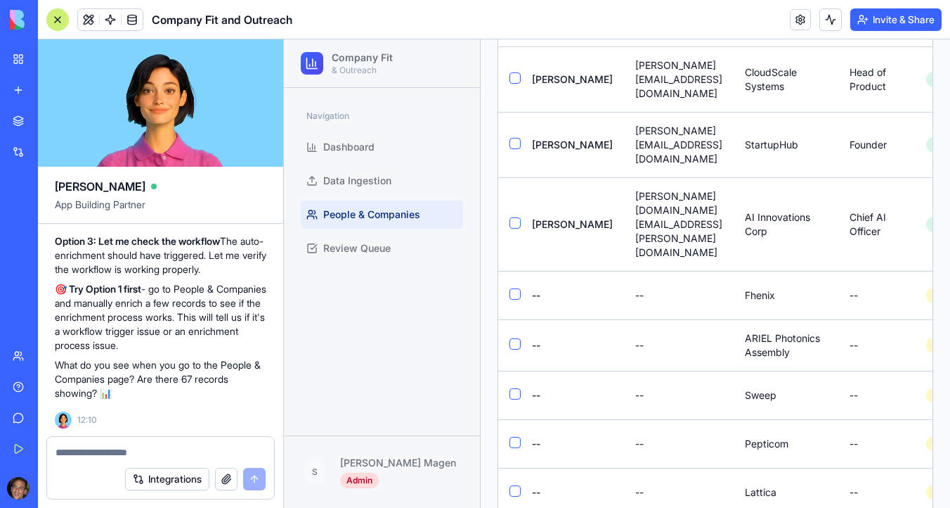
scroll to position [10893, 0]
click at [382, 177] on span "Data Ingestion" at bounding box center [357, 181] width 68 height 14
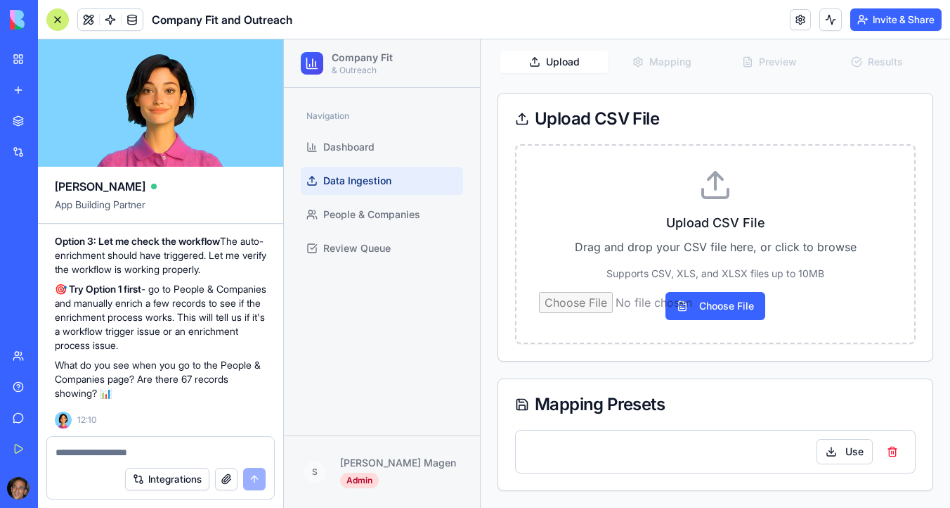
scroll to position [110, 0]
click at [382, 212] on span "People & Companies" at bounding box center [371, 214] width 97 height 14
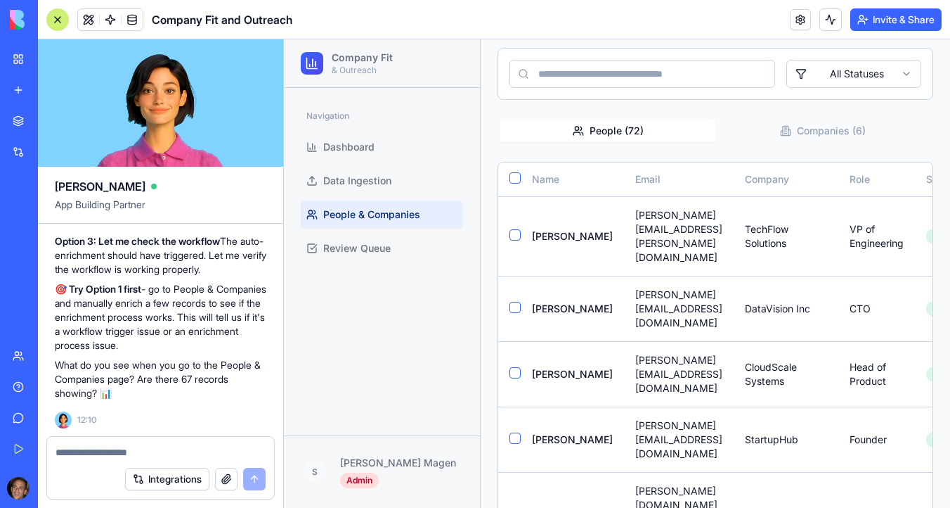
scroll to position [10917, 0]
click at [514, 181] on button "button" at bounding box center [515, 177] width 11 height 11
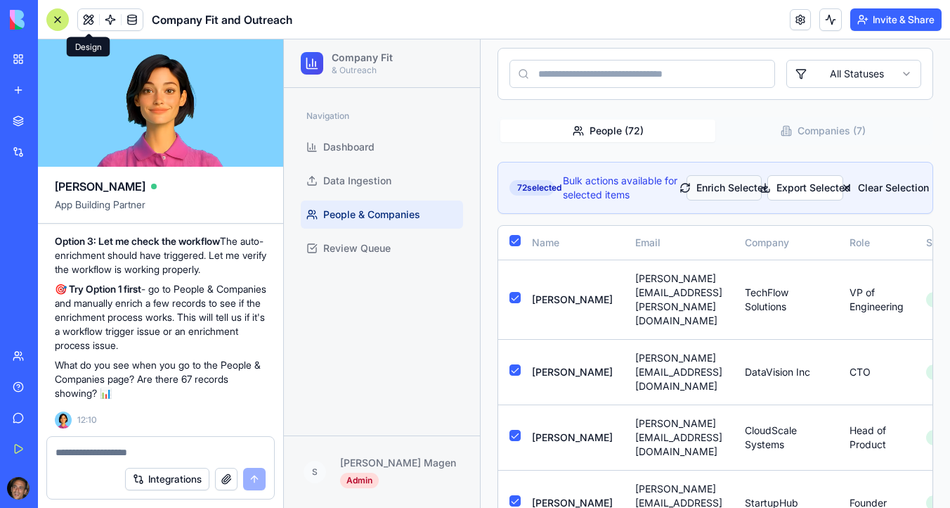
click at [718, 179] on button "Enrich Selected" at bounding box center [724, 187] width 75 height 25
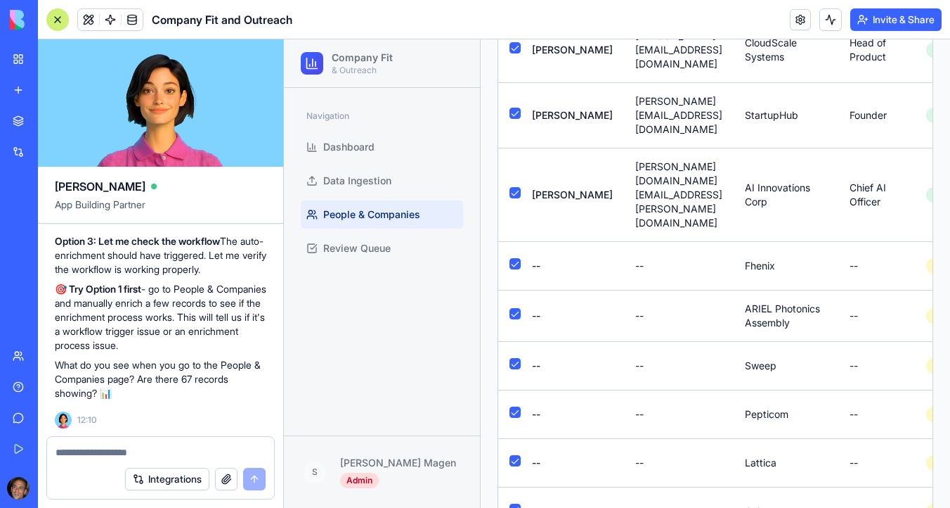
scroll to position [498, 0]
